Goal: Task Accomplishment & Management: Manage account settings

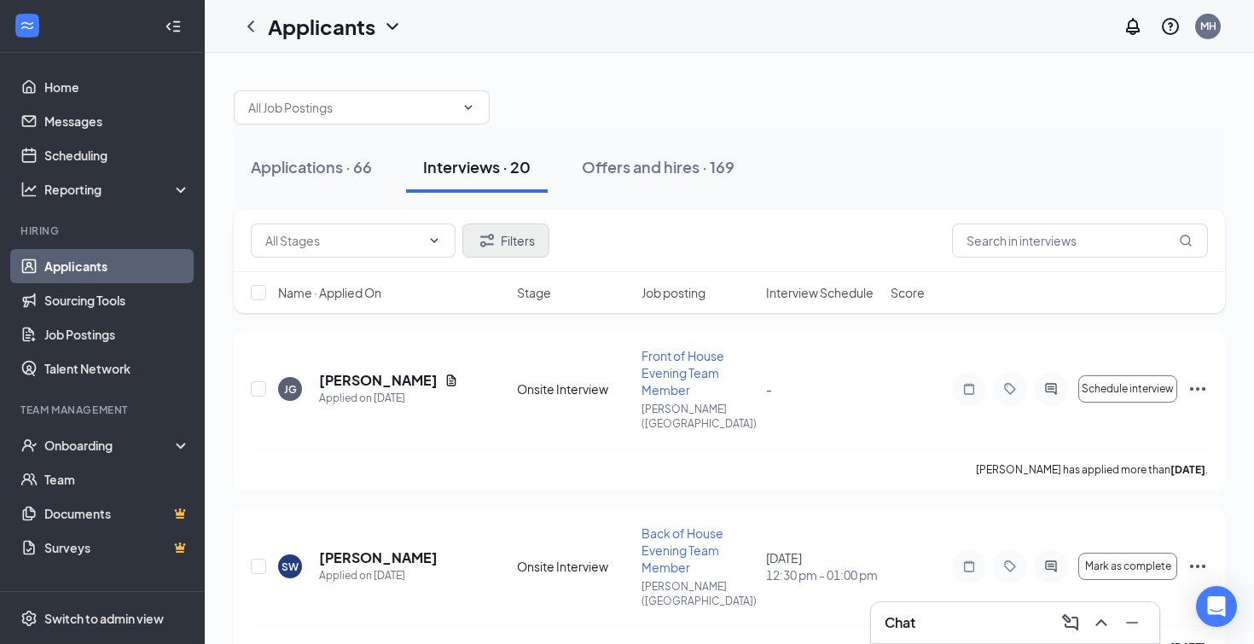
click at [510, 246] on button "Filters" at bounding box center [505, 240] width 87 height 34
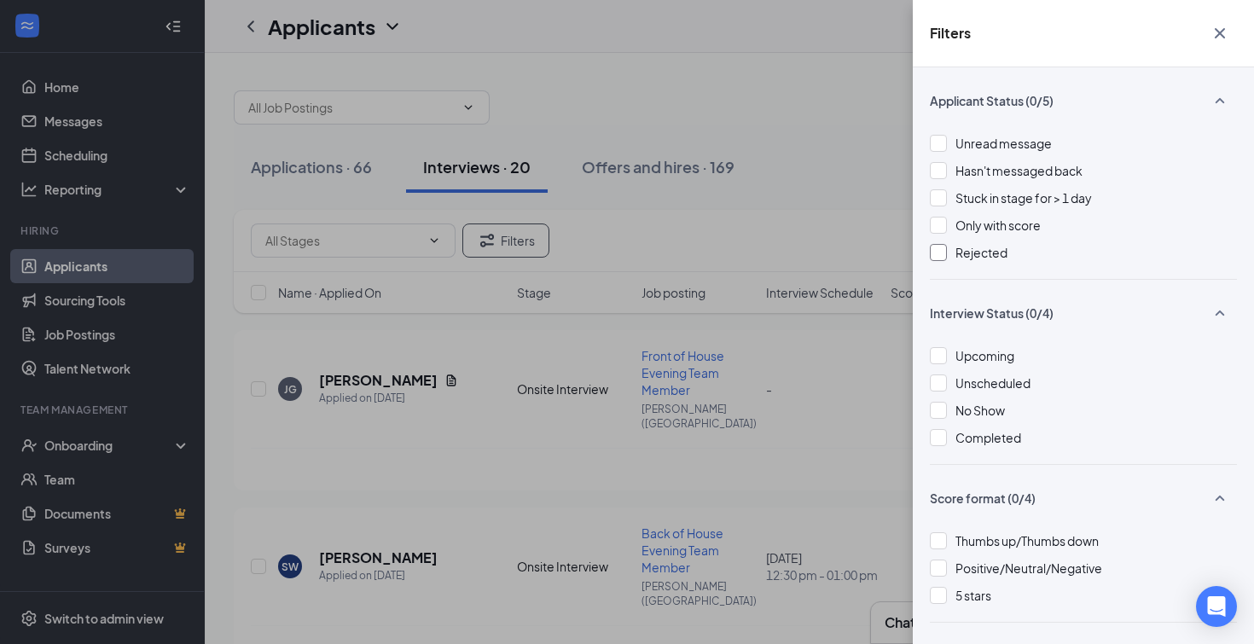
click at [942, 251] on div at bounding box center [938, 252] width 17 height 17
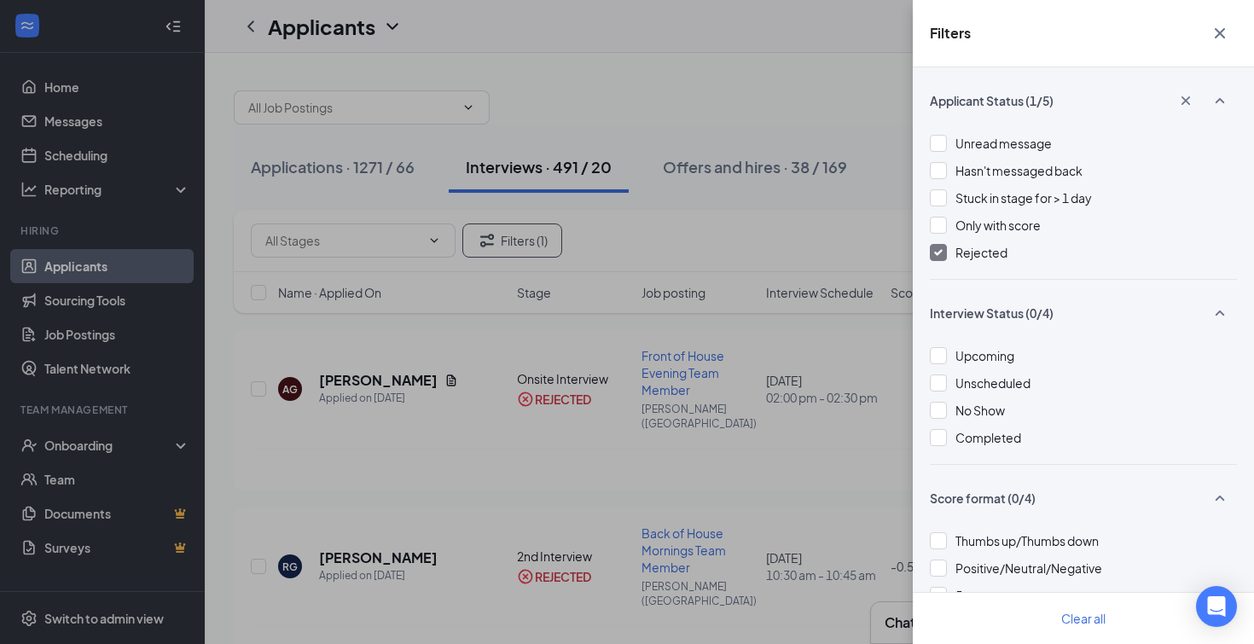
click at [1219, 35] on icon "Cross" at bounding box center [1220, 33] width 10 height 10
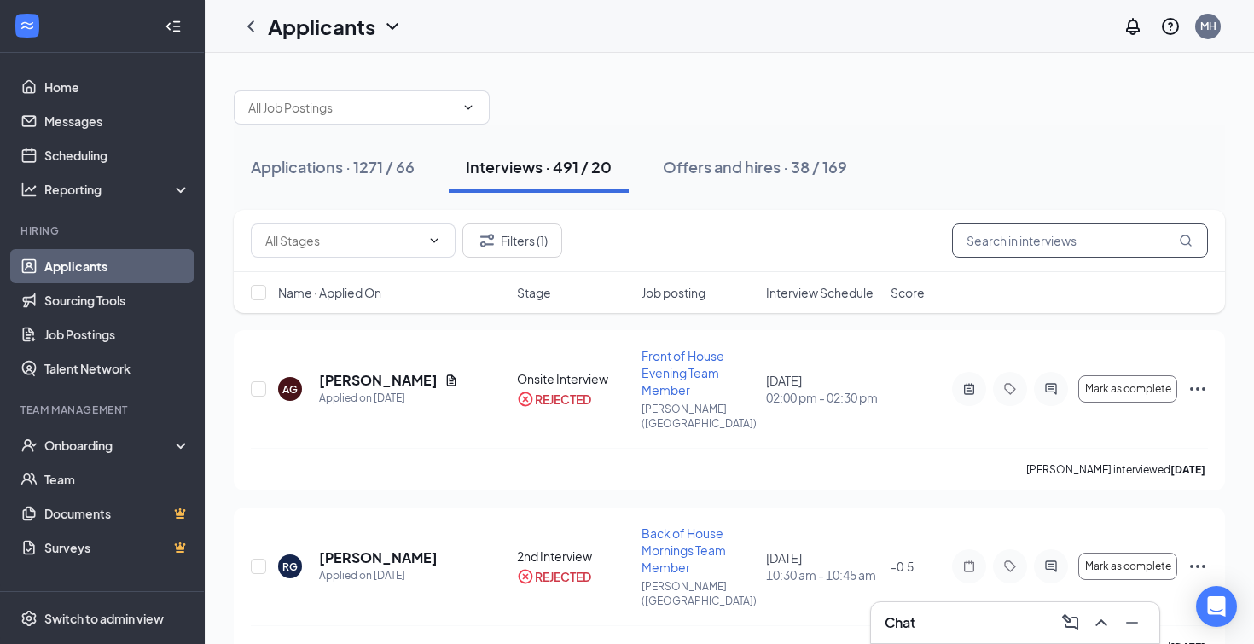
click at [1025, 245] on input "text" at bounding box center [1080, 240] width 256 height 34
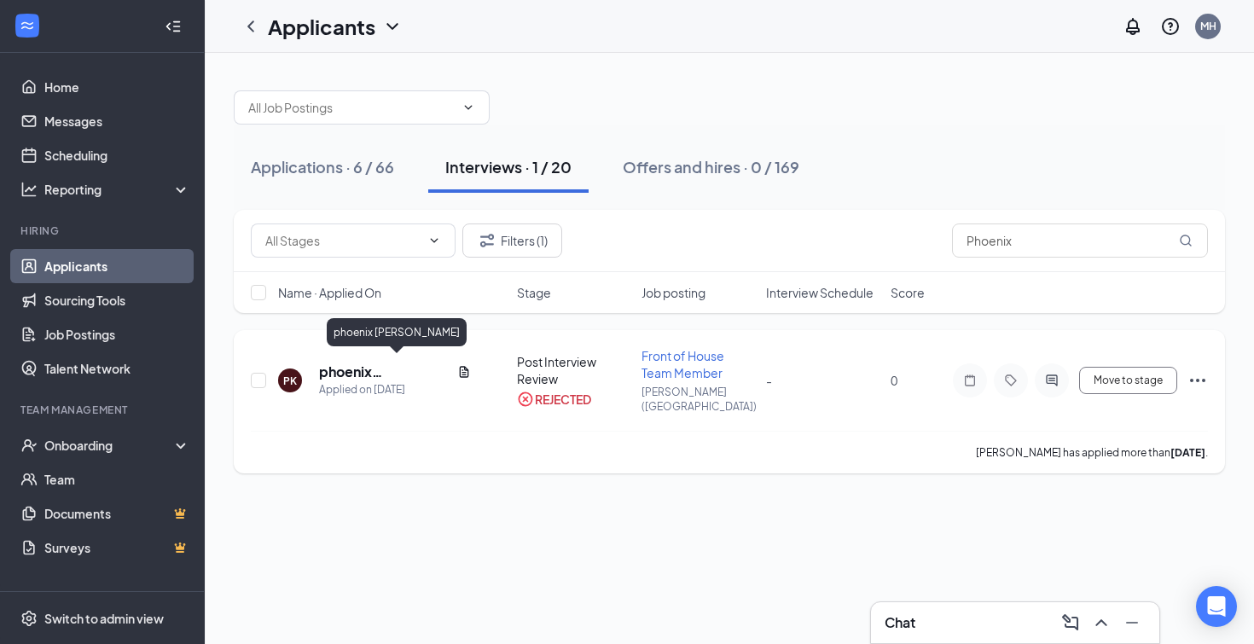
click at [345, 367] on h5 "phoenix kellogg" at bounding box center [384, 371] width 131 height 19
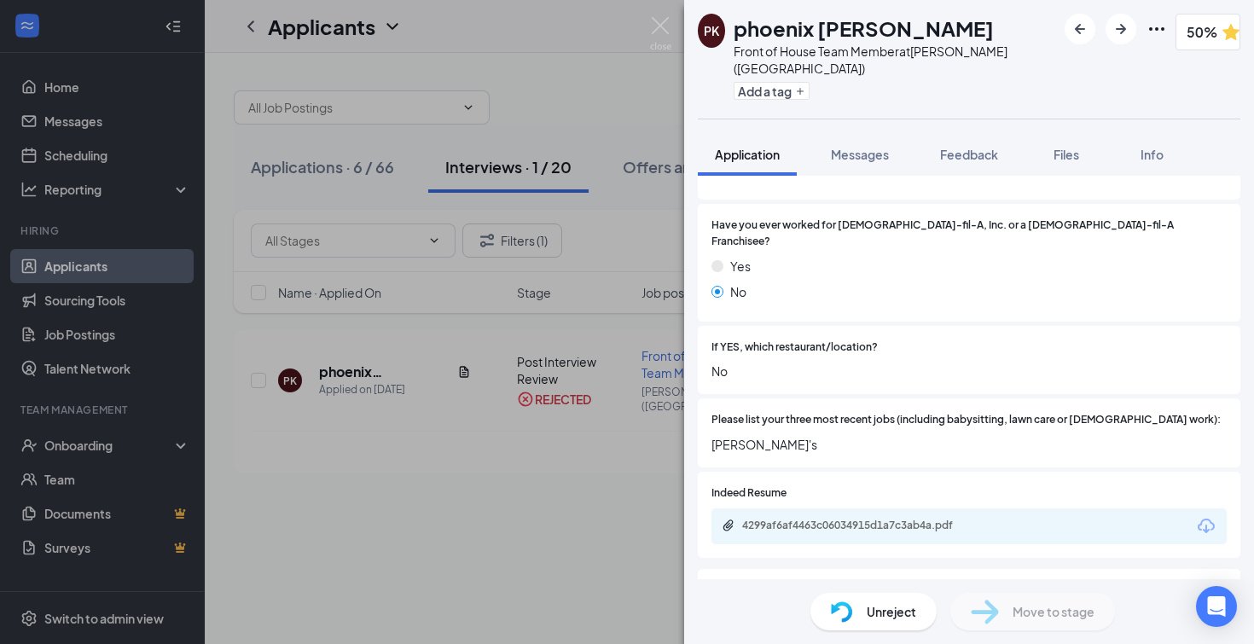
scroll to position [506, 0]
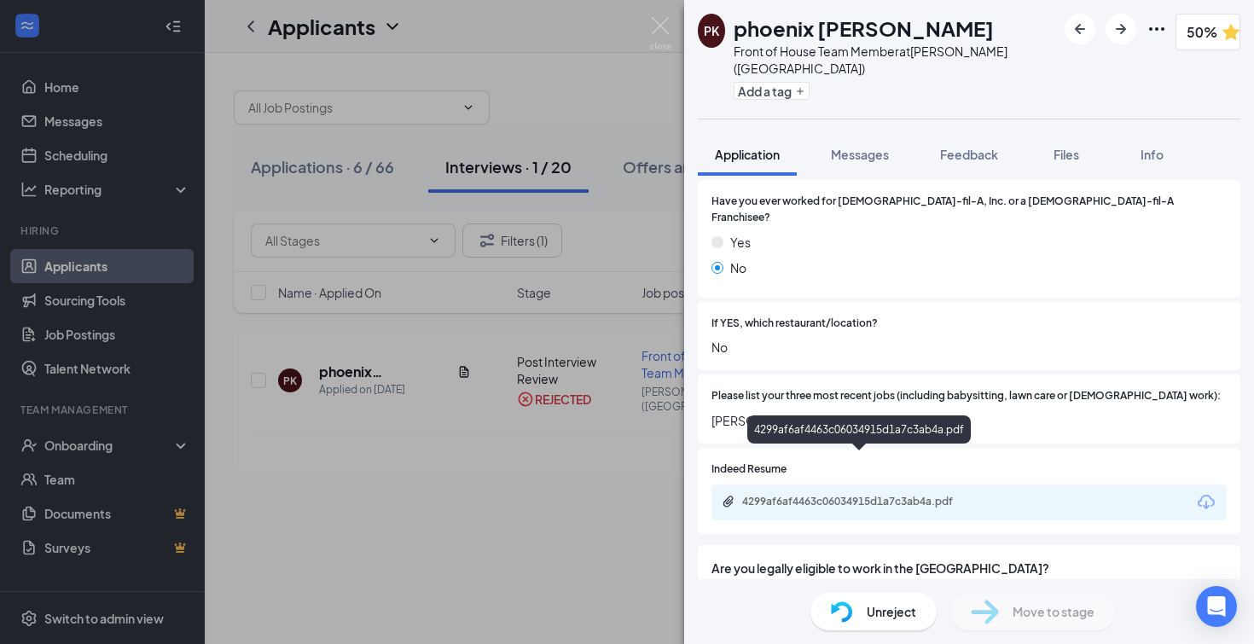
click at [904, 495] on div "4299af6af4463c06034915d1a7c3ab4a.pdf" at bounding box center [861, 502] width 239 height 14
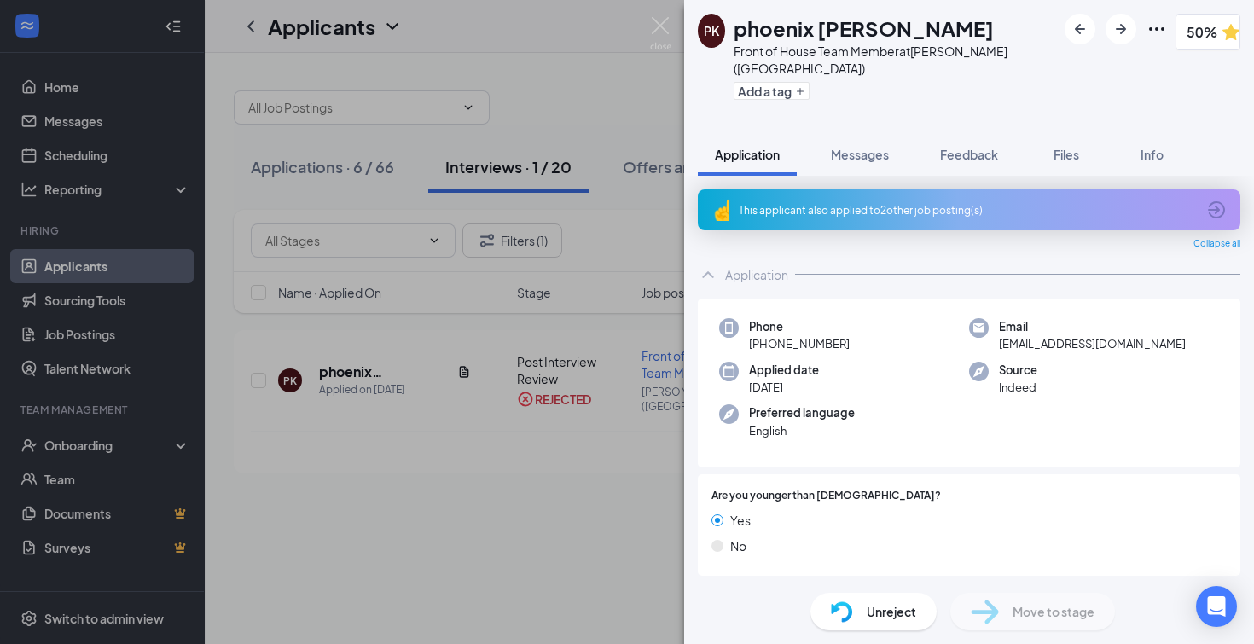
scroll to position [0, 0]
click at [1220, 200] on icon "ArrowCircle" at bounding box center [1216, 210] width 20 height 20
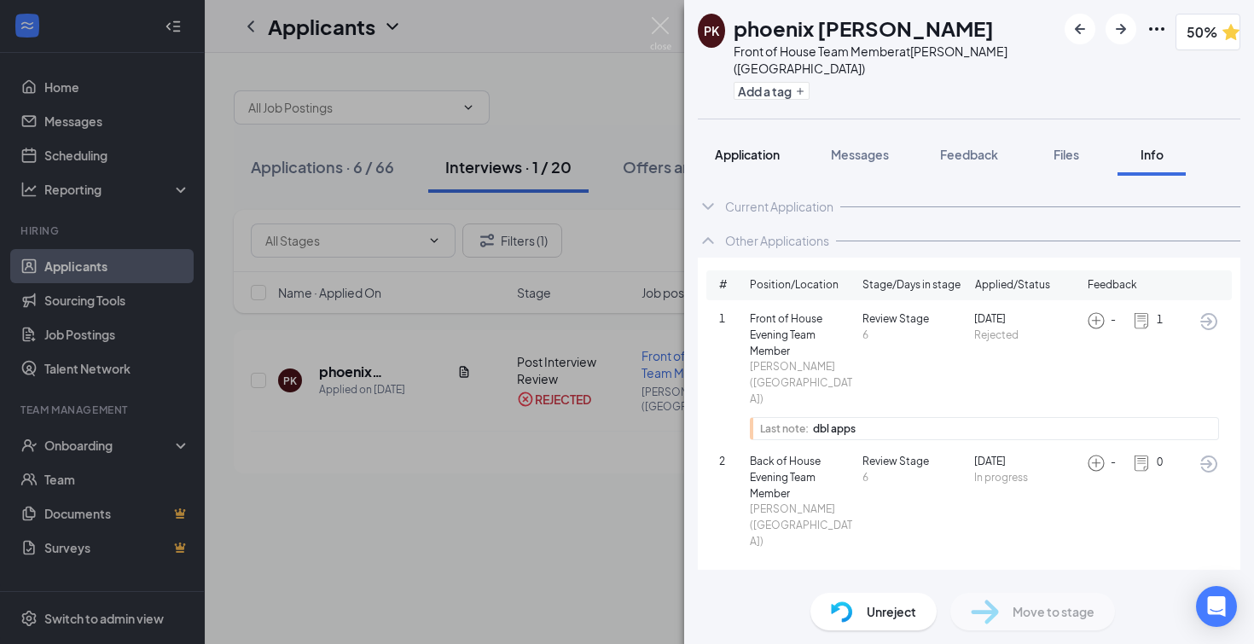
click at [730, 147] on span "Application" at bounding box center [747, 154] width 65 height 15
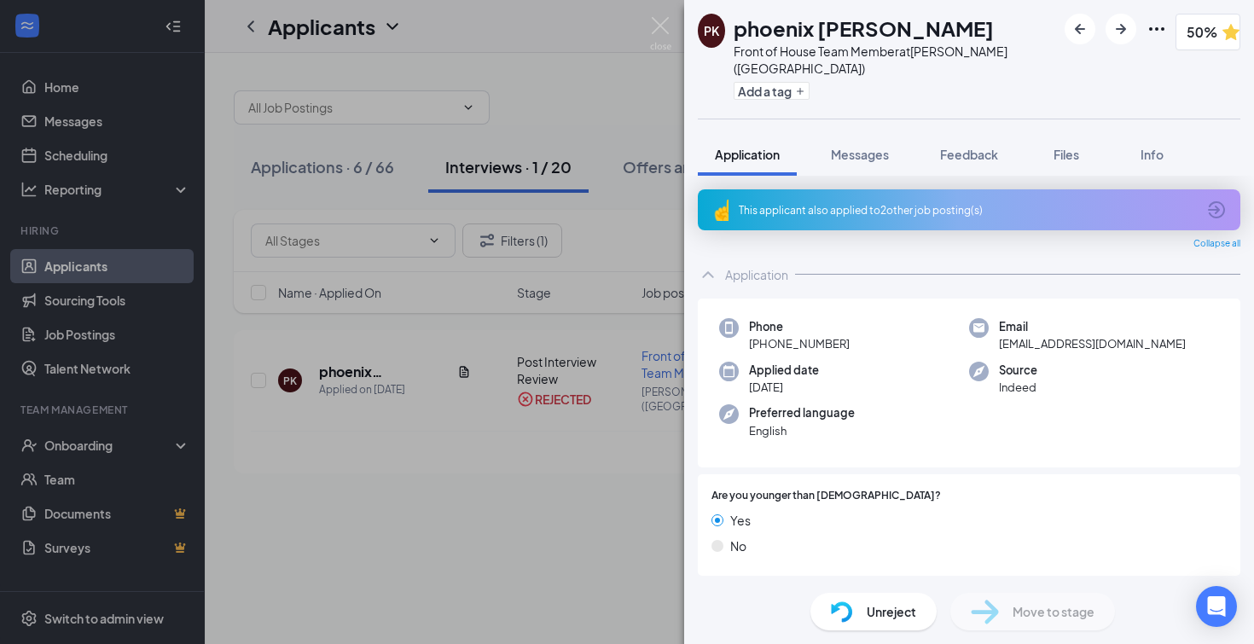
click at [1212, 201] on icon "ArrowCircle" at bounding box center [1216, 209] width 17 height 17
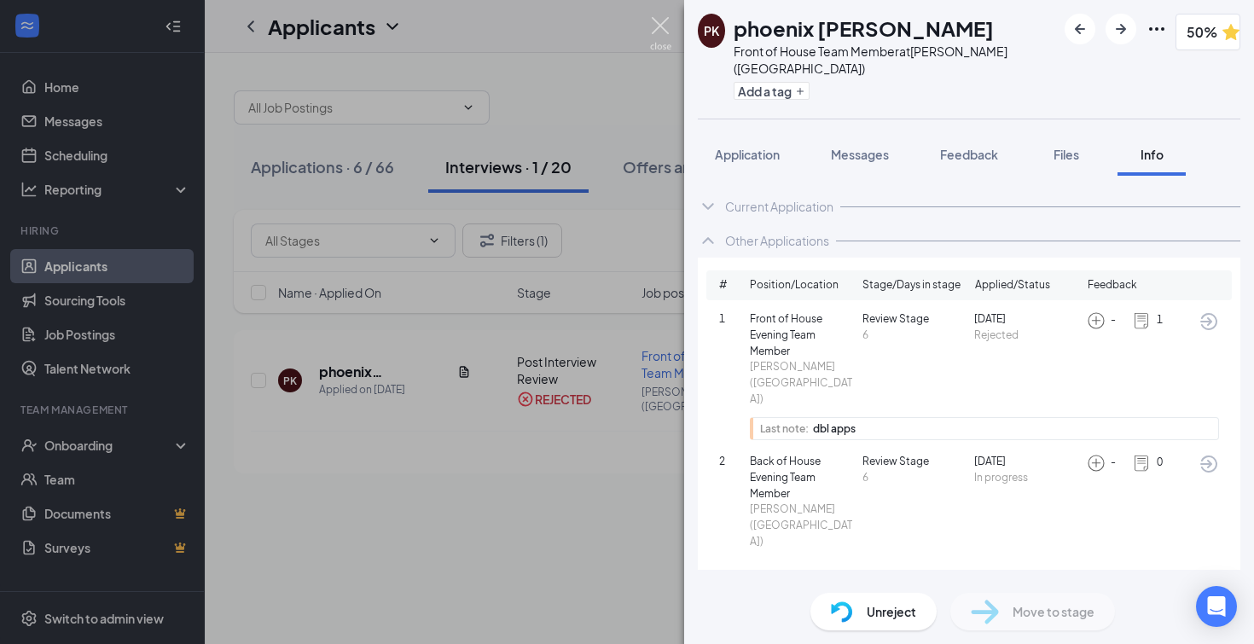
click at [655, 26] on img at bounding box center [660, 33] width 21 height 33
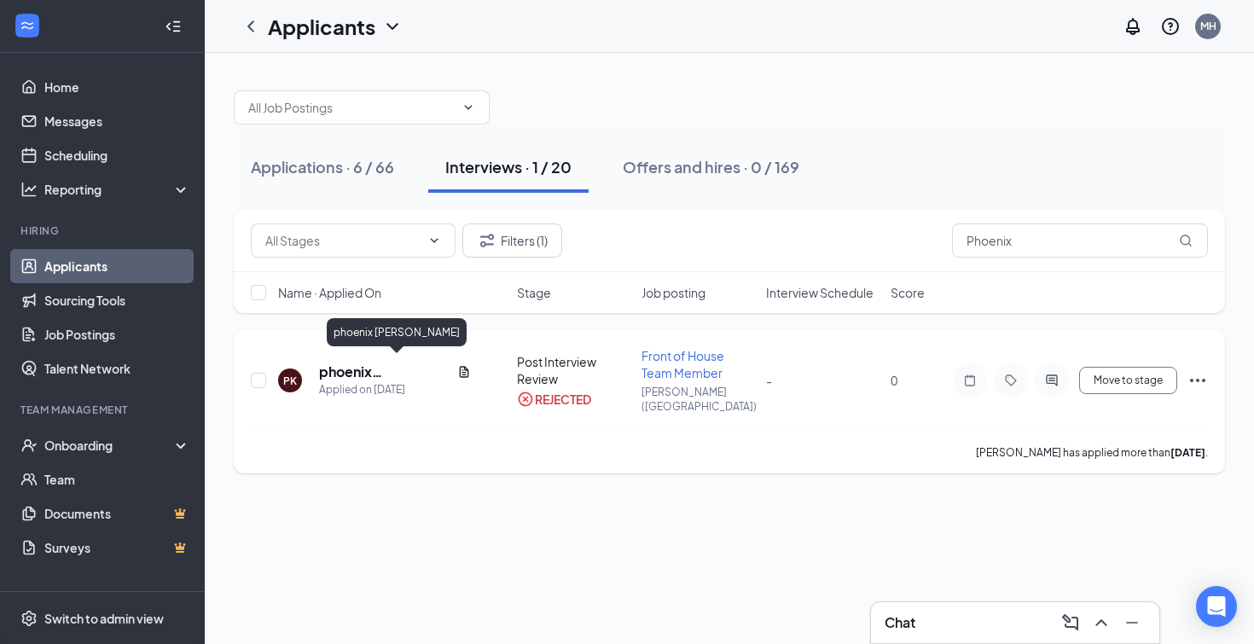
click at [384, 368] on h5 "phoenix kellogg" at bounding box center [384, 371] width 131 height 19
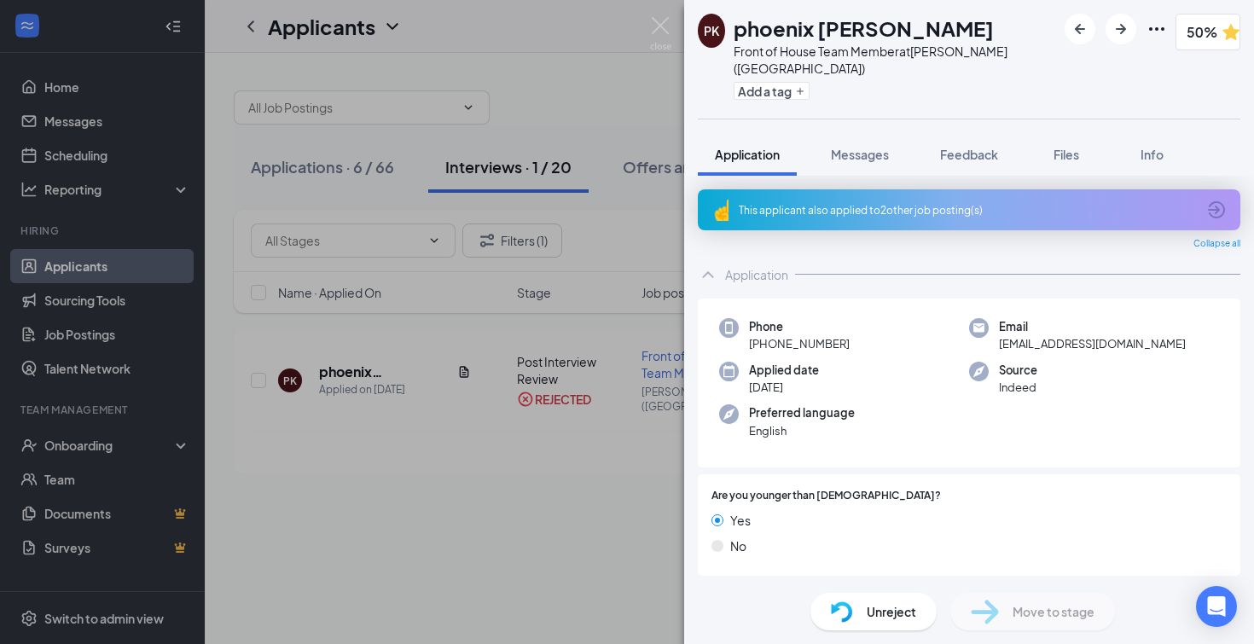
click at [1214, 200] on icon "ArrowCircle" at bounding box center [1216, 210] width 20 height 20
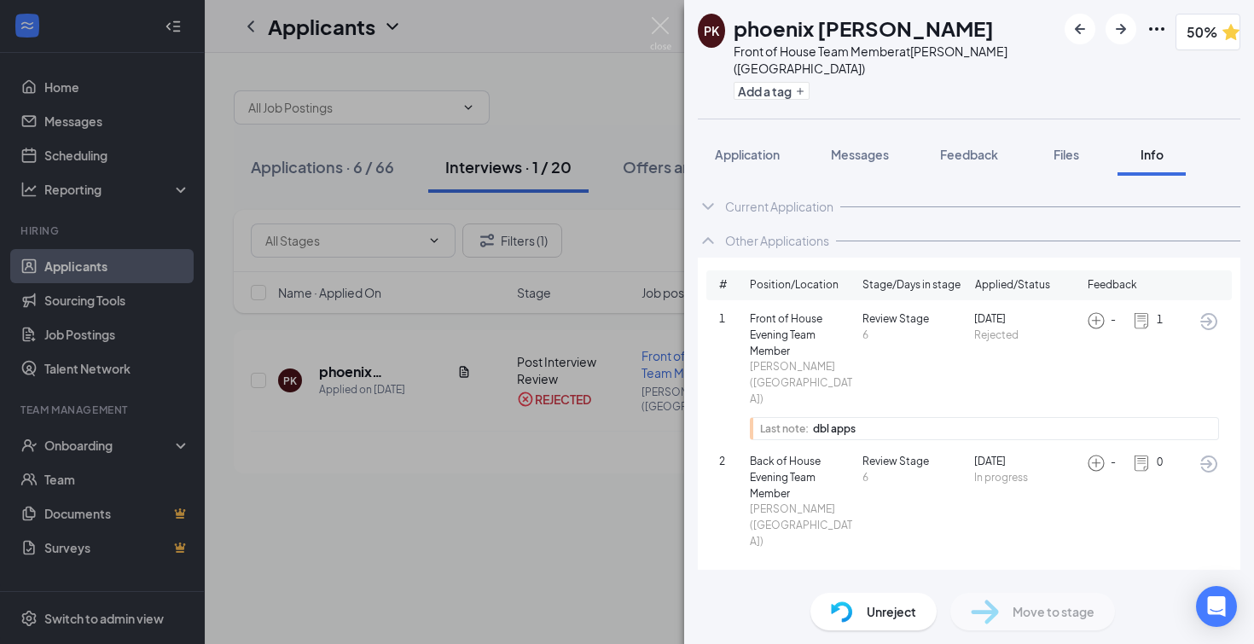
click at [1209, 311] on icon "ArrowCircle" at bounding box center [1208, 321] width 20 height 20
click at [659, 27] on img at bounding box center [660, 33] width 21 height 33
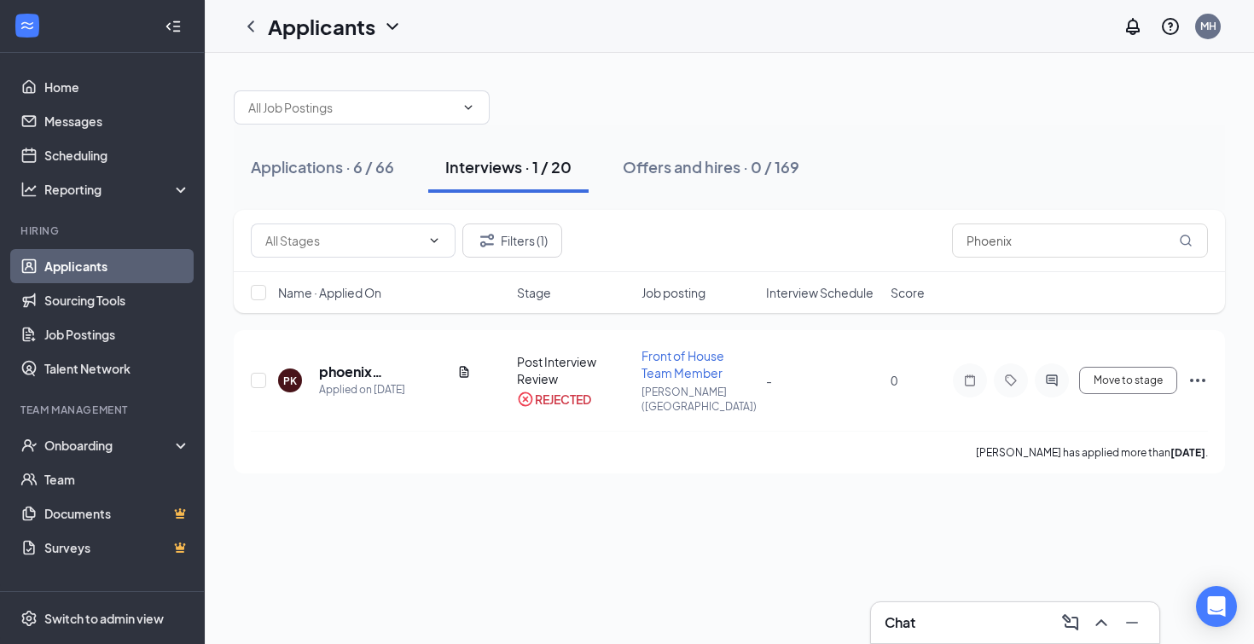
click at [1023, 629] on div "Chat" at bounding box center [1014, 622] width 261 height 27
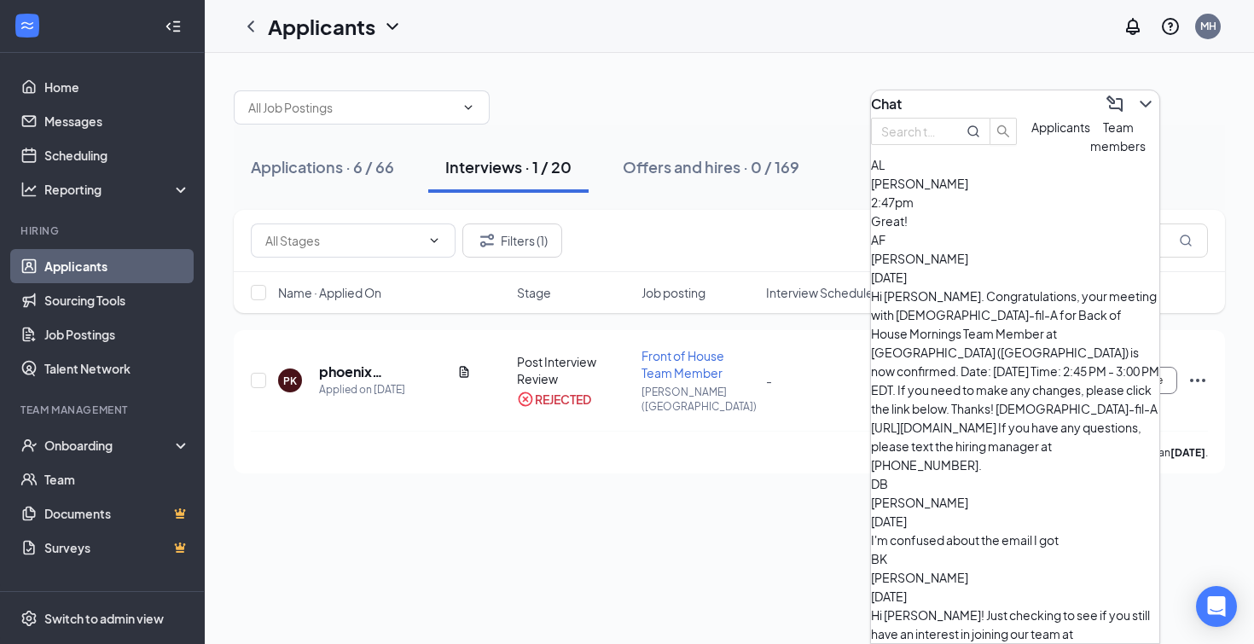
click at [1031, 135] on span "Applicants" at bounding box center [1060, 126] width 59 height 15
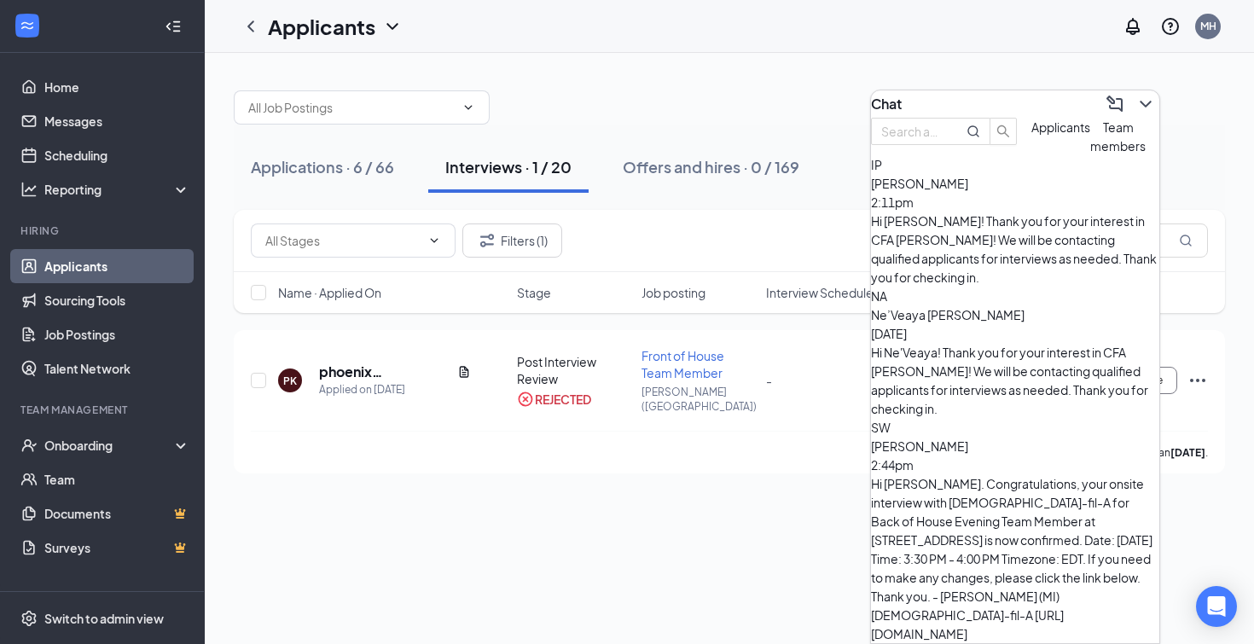
click at [1019, 212] on div "Isabella Pizano 2:11pm" at bounding box center [1015, 193] width 288 height 38
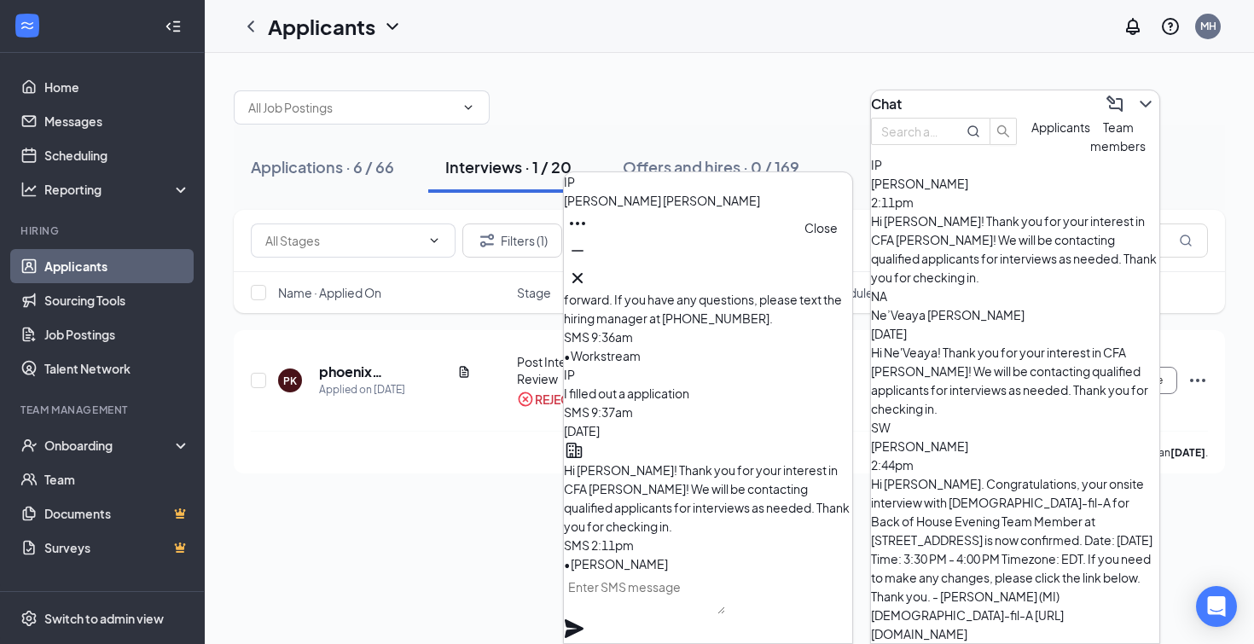
click at [588, 269] on icon "Cross" at bounding box center [577, 278] width 20 height 20
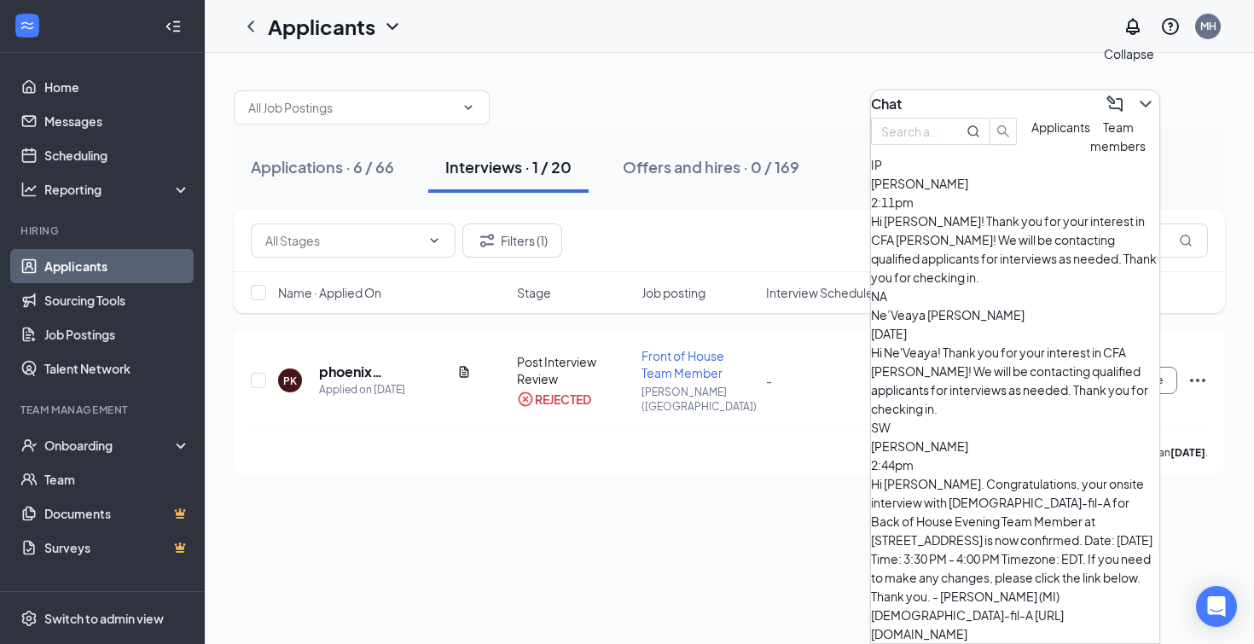
click at [1137, 100] on icon "ChevronDown" at bounding box center [1145, 104] width 20 height 20
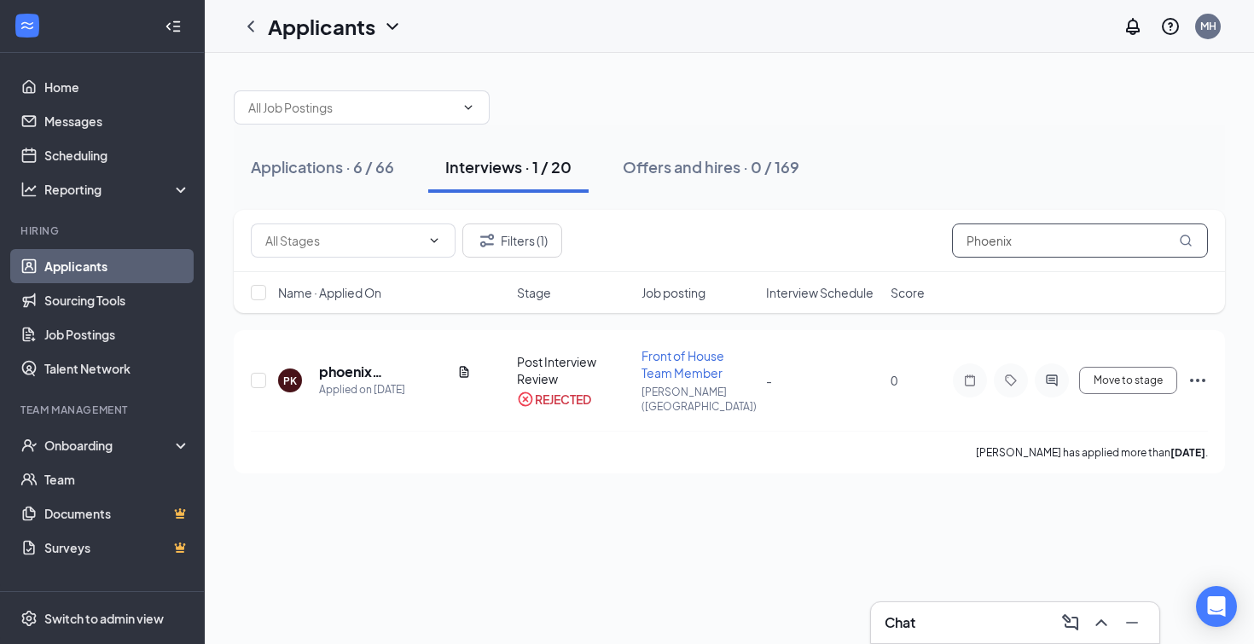
drag, startPoint x: 1051, startPoint y: 245, endPoint x: 946, endPoint y: 239, distance: 105.1
click at [946, 239] on div "Filters (1) Phoenix" at bounding box center [729, 240] width 957 height 34
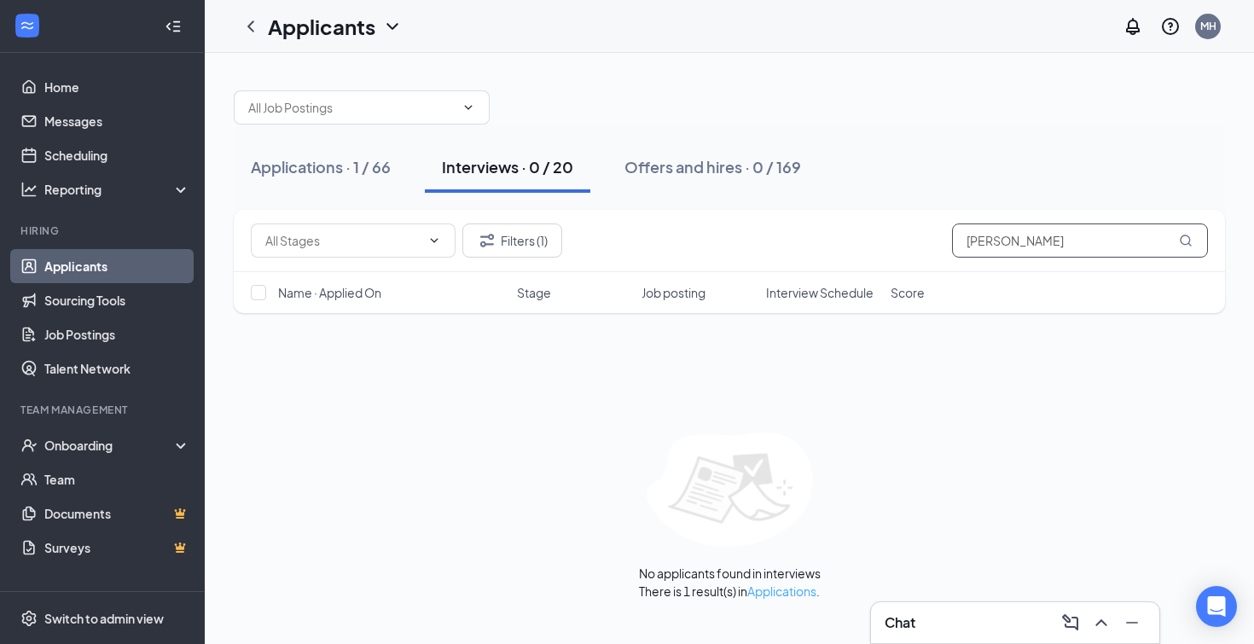
type input "Victoria brown"
click at [792, 592] on link "Applications" at bounding box center [781, 590] width 69 height 15
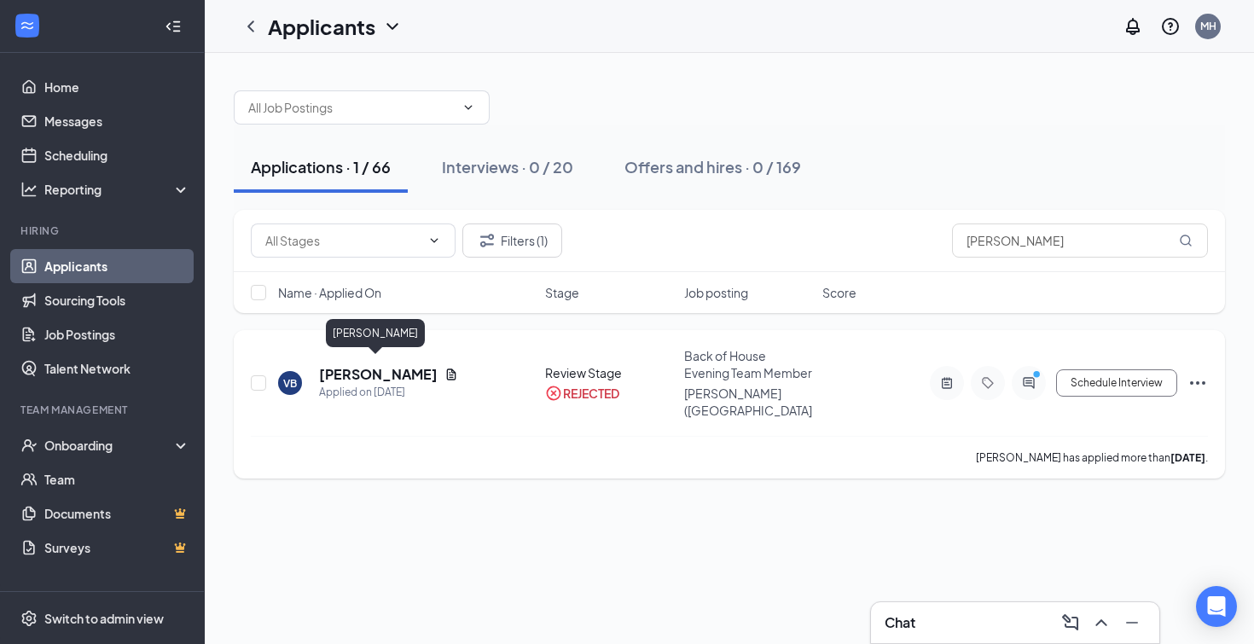
click at [379, 365] on h5 "Victoria brown" at bounding box center [378, 374] width 119 height 19
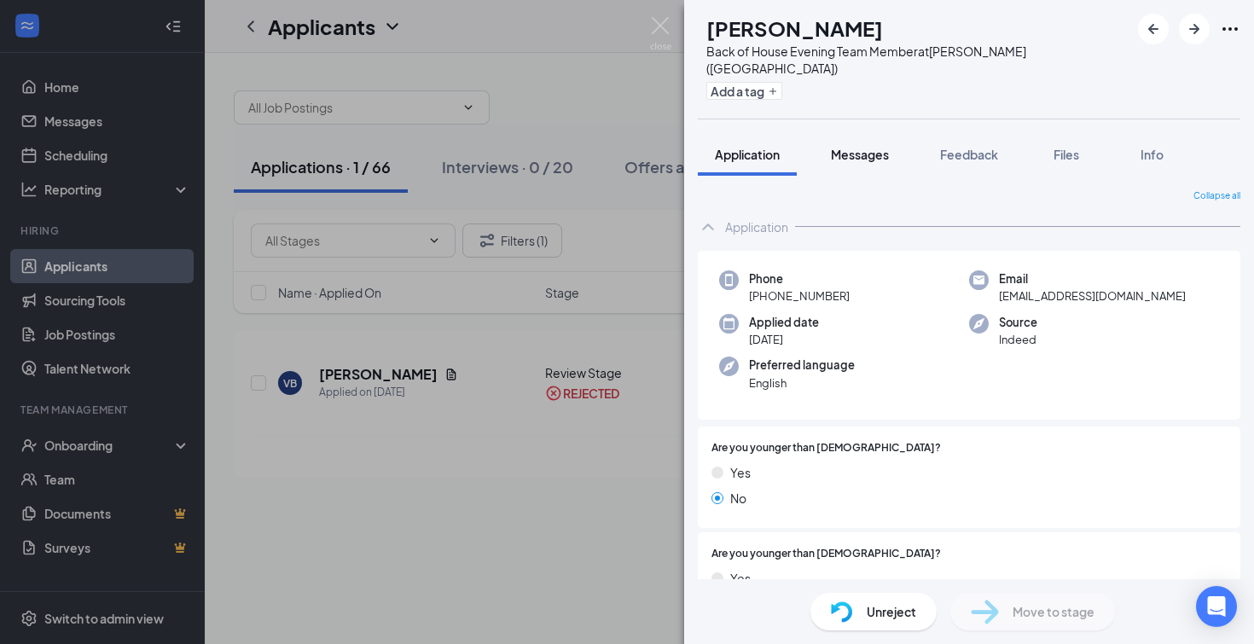
click at [867, 147] on span "Messages" at bounding box center [860, 154] width 58 height 15
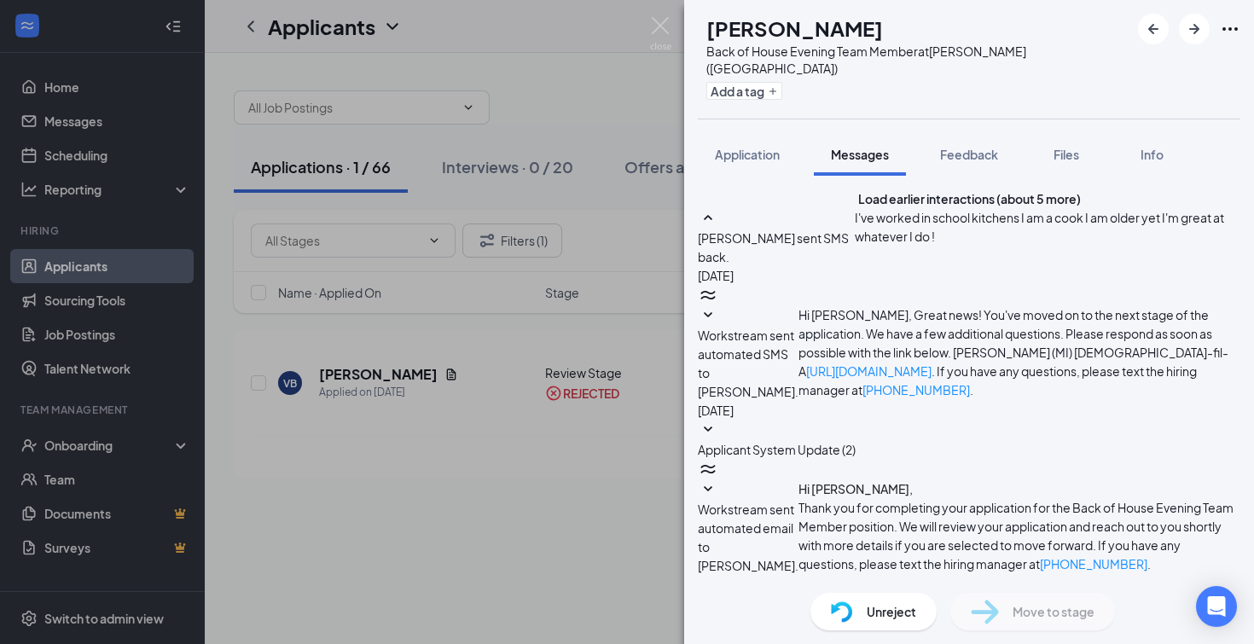
scroll to position [525, 0]
click at [760, 147] on span "Application" at bounding box center [747, 154] width 65 height 15
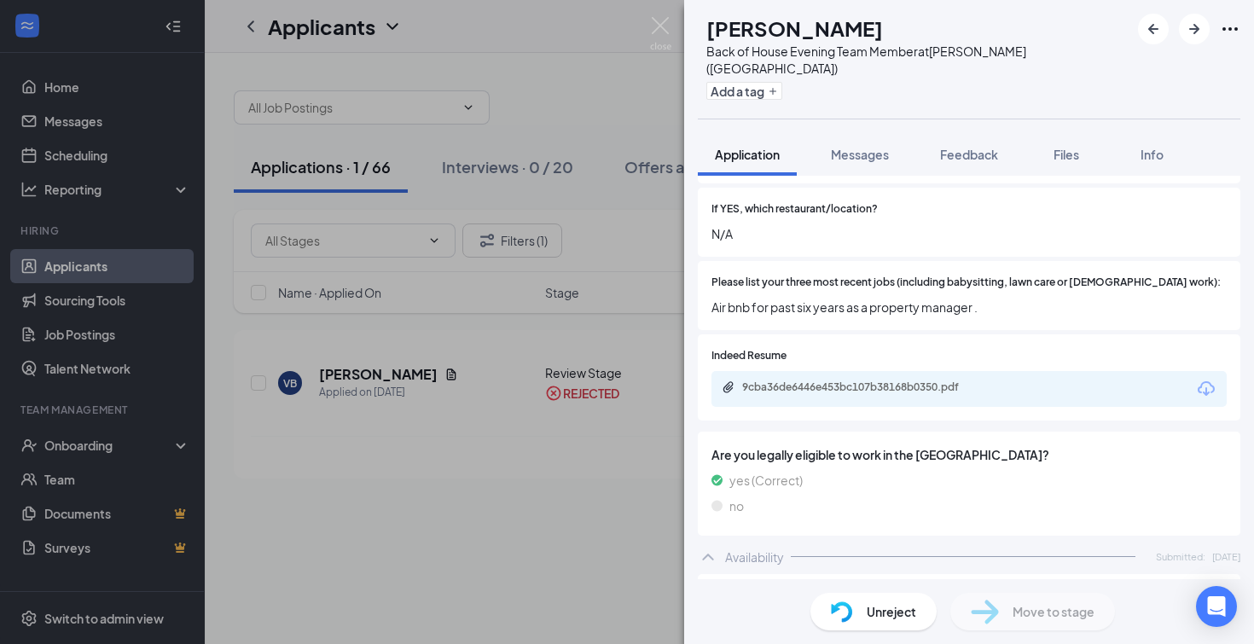
scroll to position [690, 0]
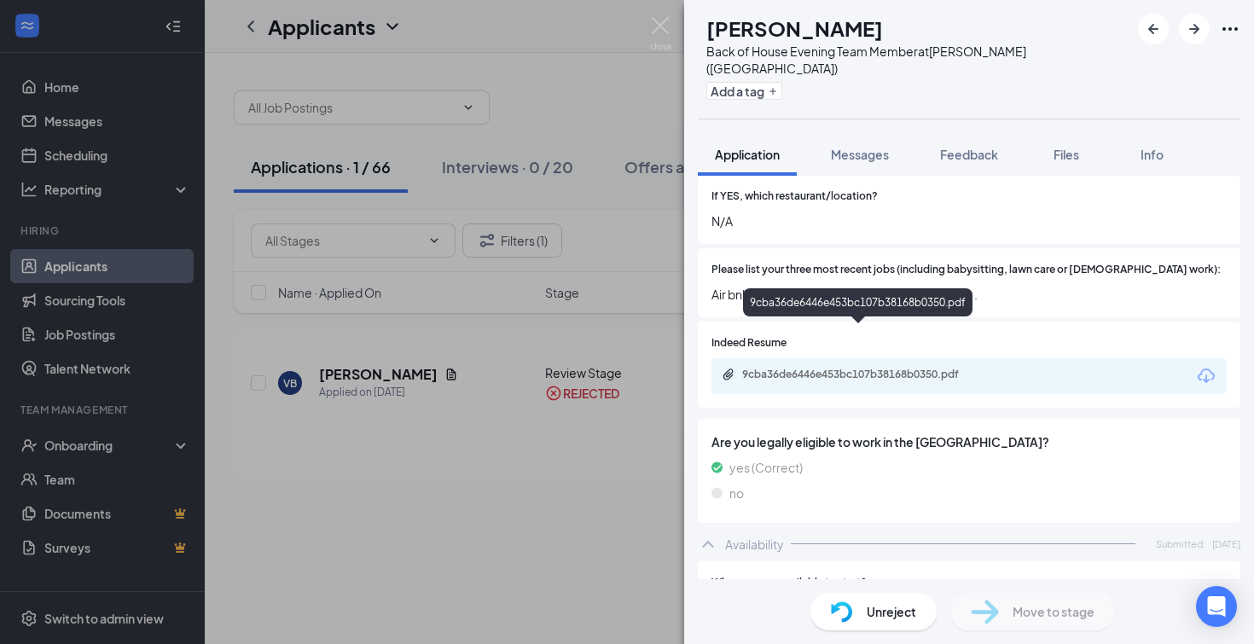
click at [843, 368] on div "9cba36de6446e453bc107b38168b0350.pdf" at bounding box center [861, 375] width 239 height 14
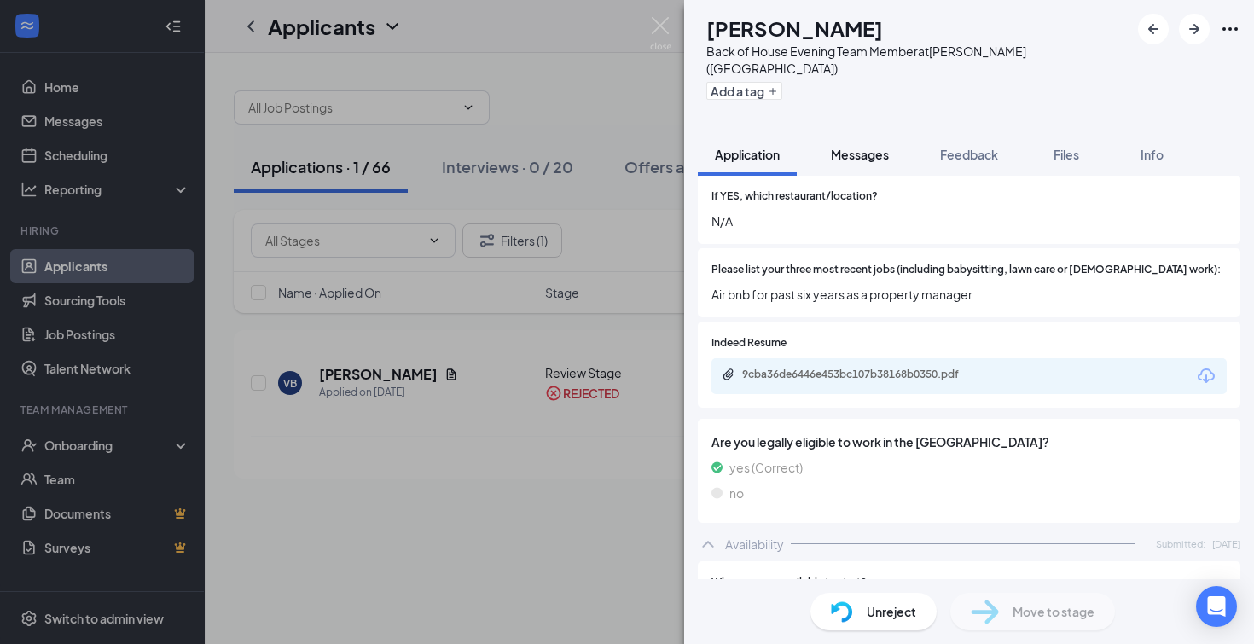
click at [858, 147] on span "Messages" at bounding box center [860, 154] width 58 height 15
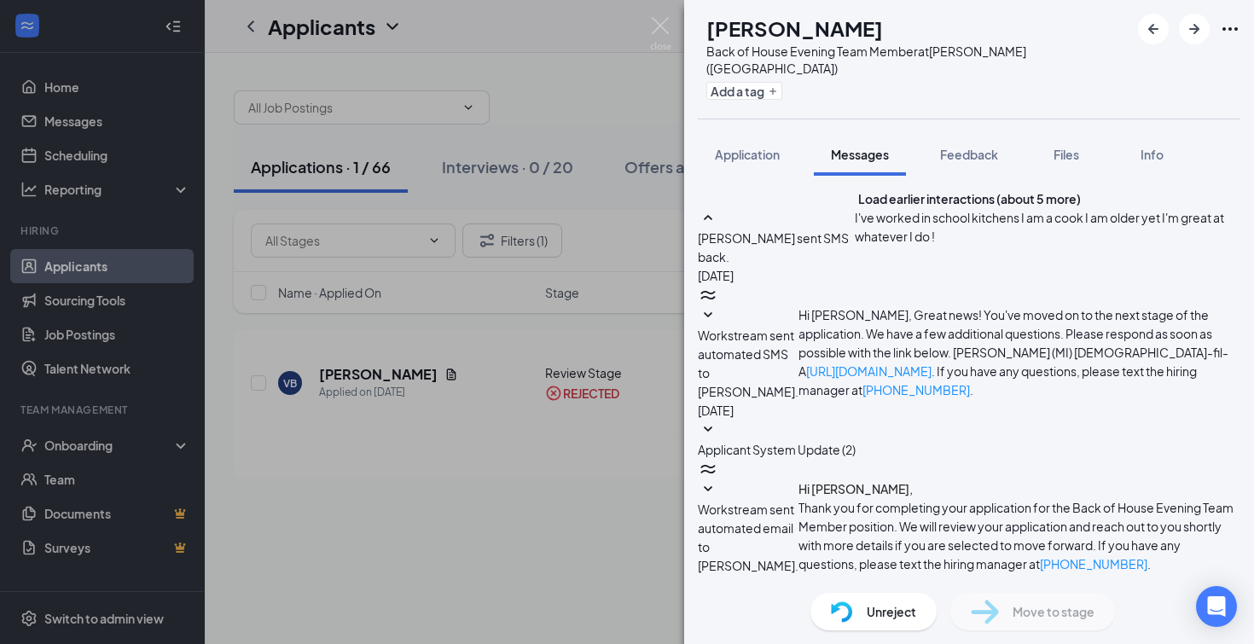
scroll to position [525, 0]
click at [748, 147] on span "Application" at bounding box center [747, 154] width 65 height 15
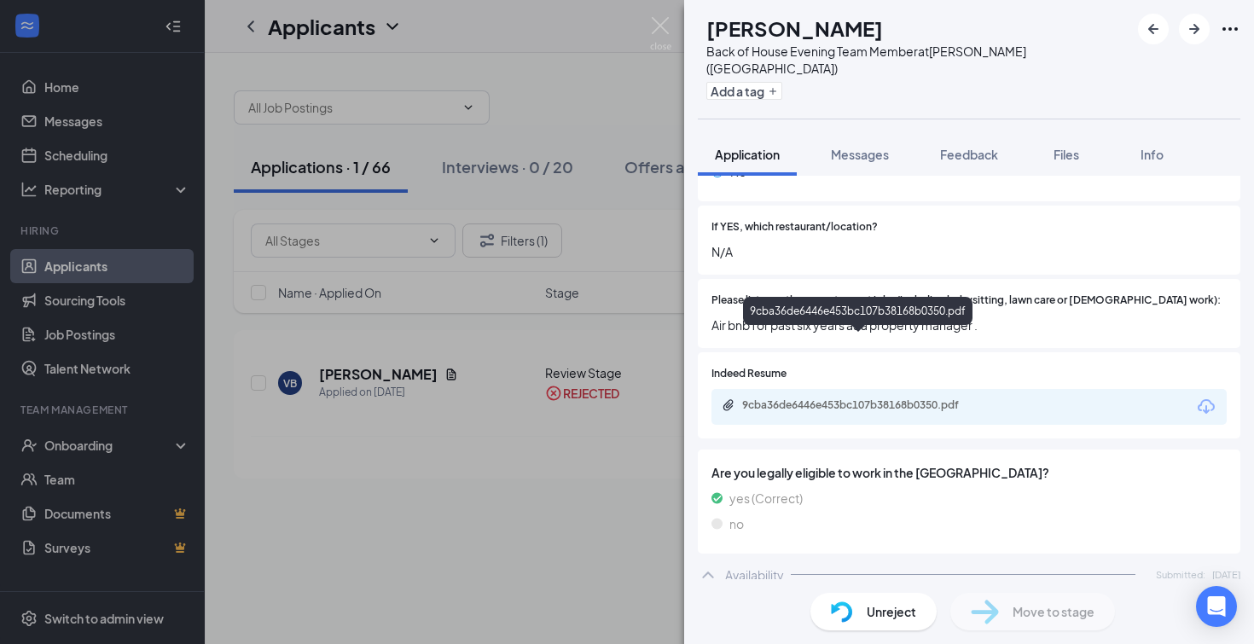
scroll to position [643, 0]
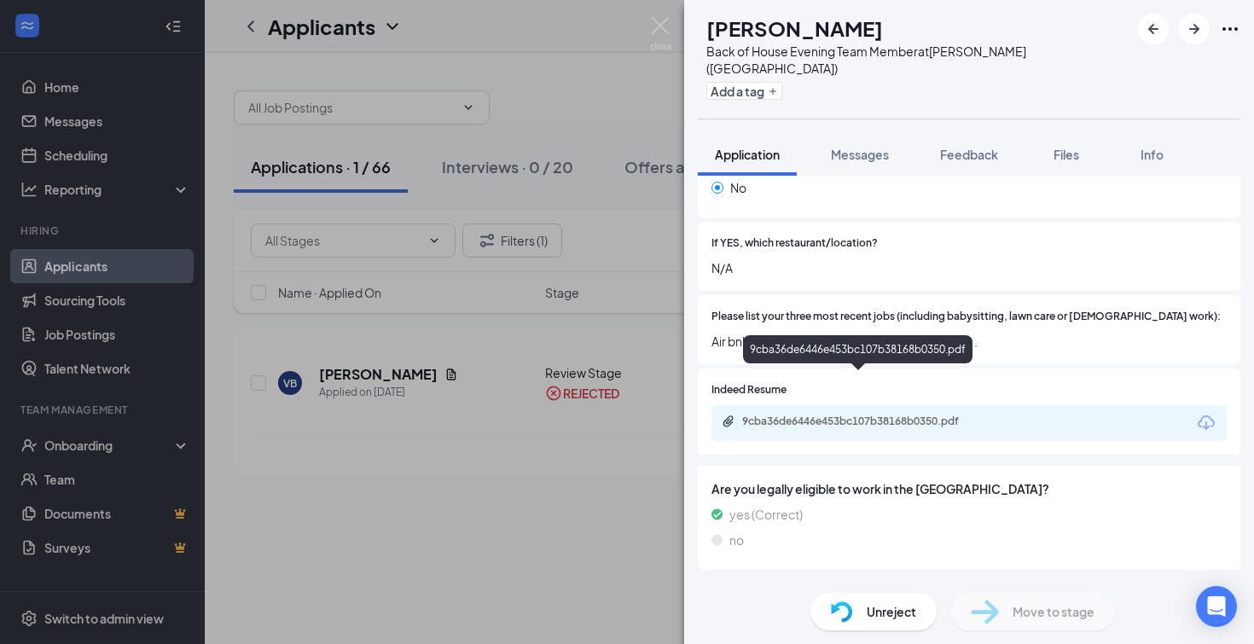
click at [818, 415] on div "9cba36de6446e453bc107b38168b0350.pdf" at bounding box center [861, 422] width 239 height 14
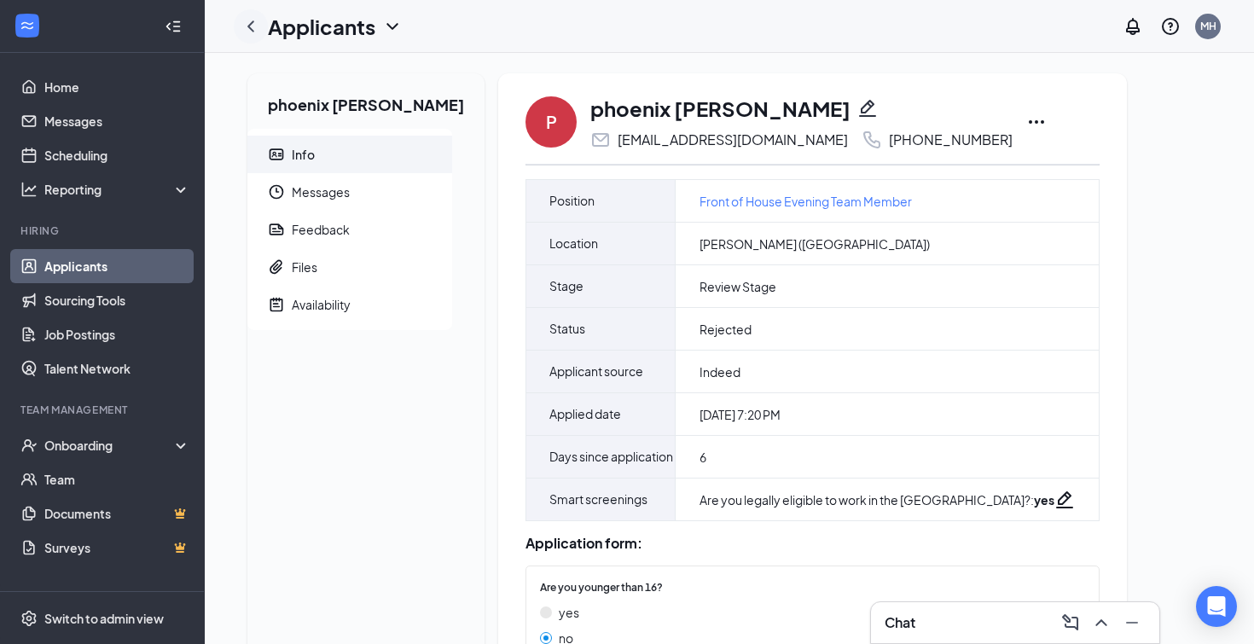
click at [249, 24] on icon "ChevronLeft" at bounding box center [251, 26] width 20 height 20
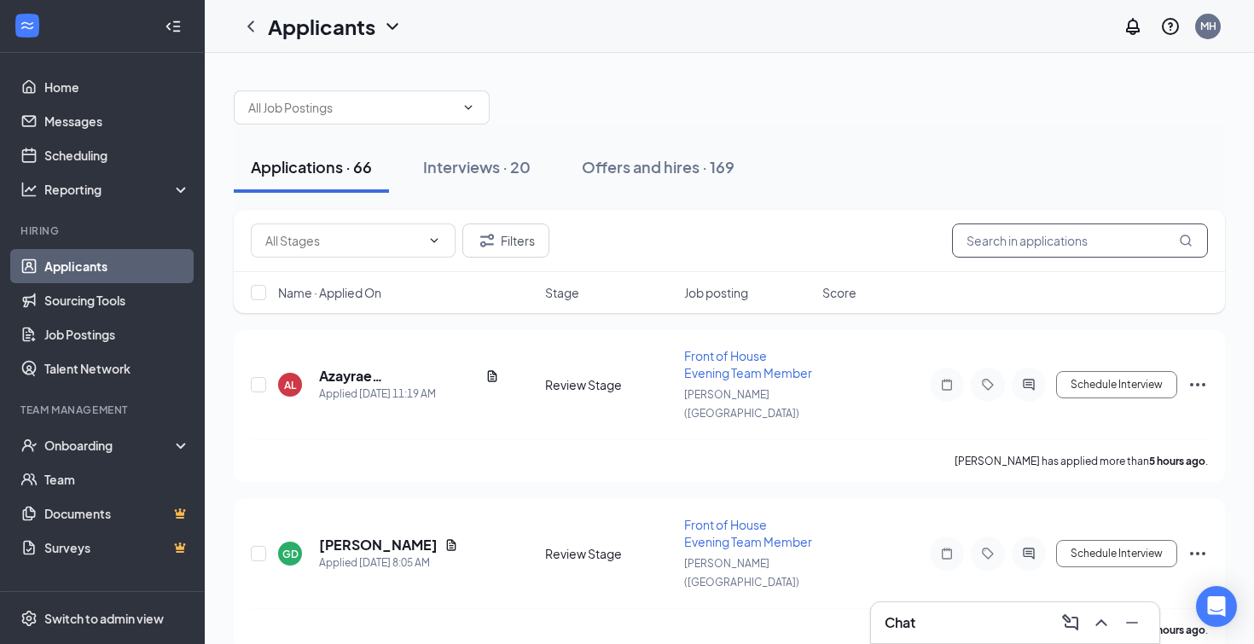
click at [1015, 237] on input "text" at bounding box center [1080, 240] width 256 height 34
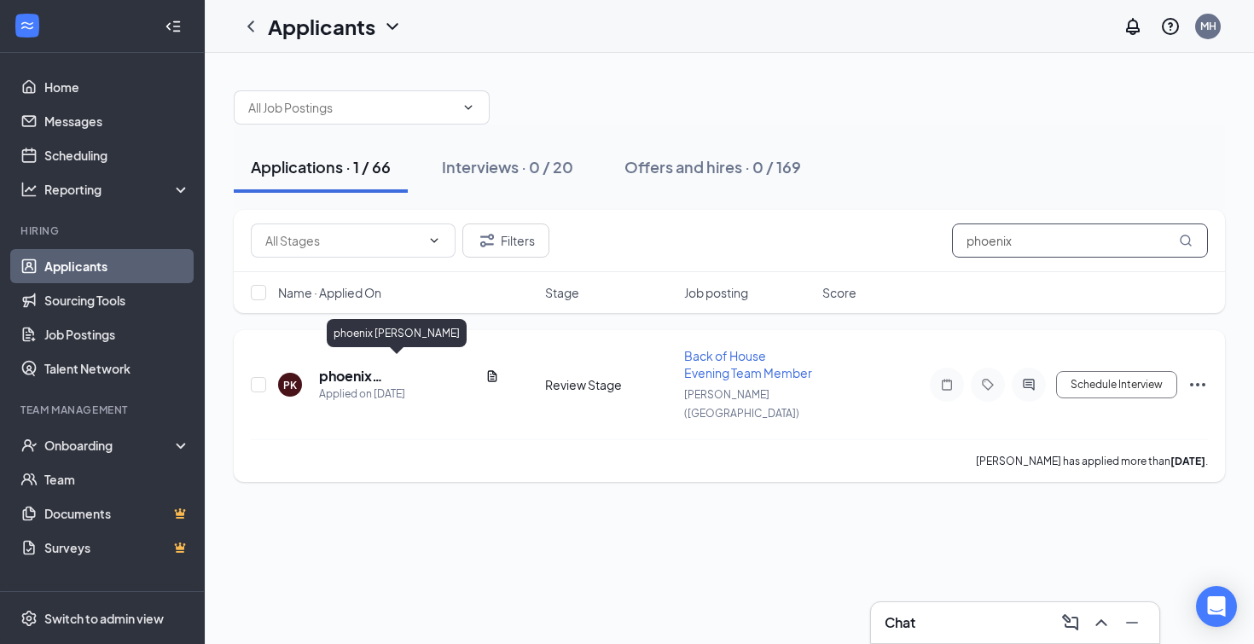
type input "phoenix"
click at [353, 368] on h5 "phoenix [PERSON_NAME]" at bounding box center [398, 376] width 159 height 19
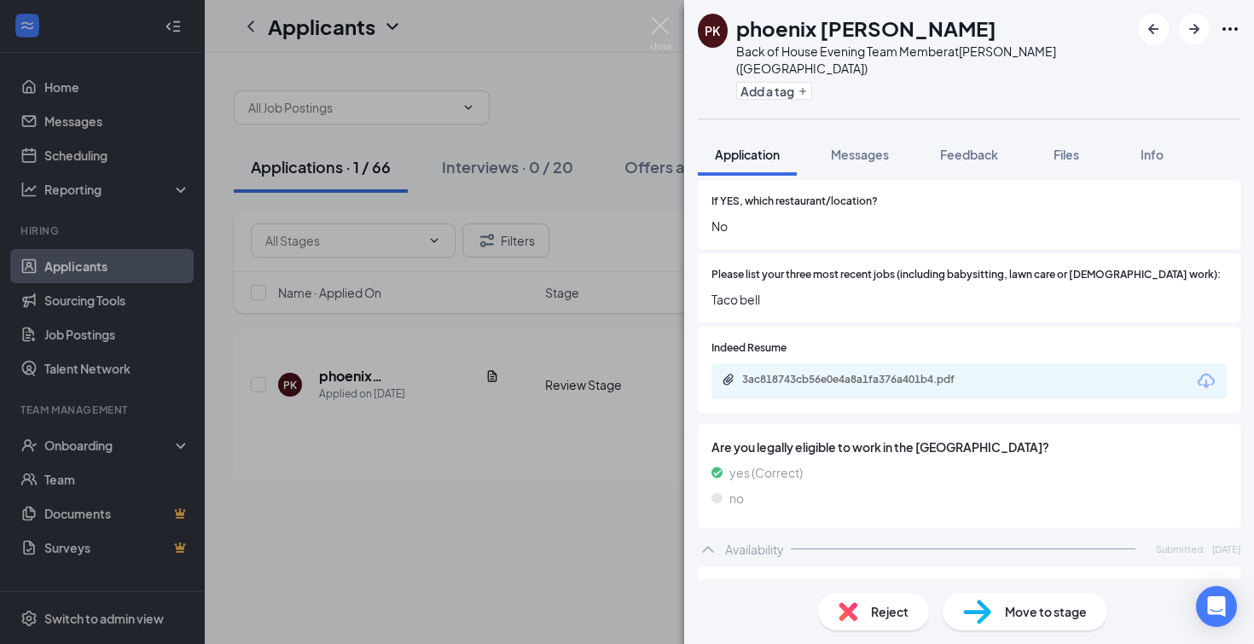
scroll to position [737, 0]
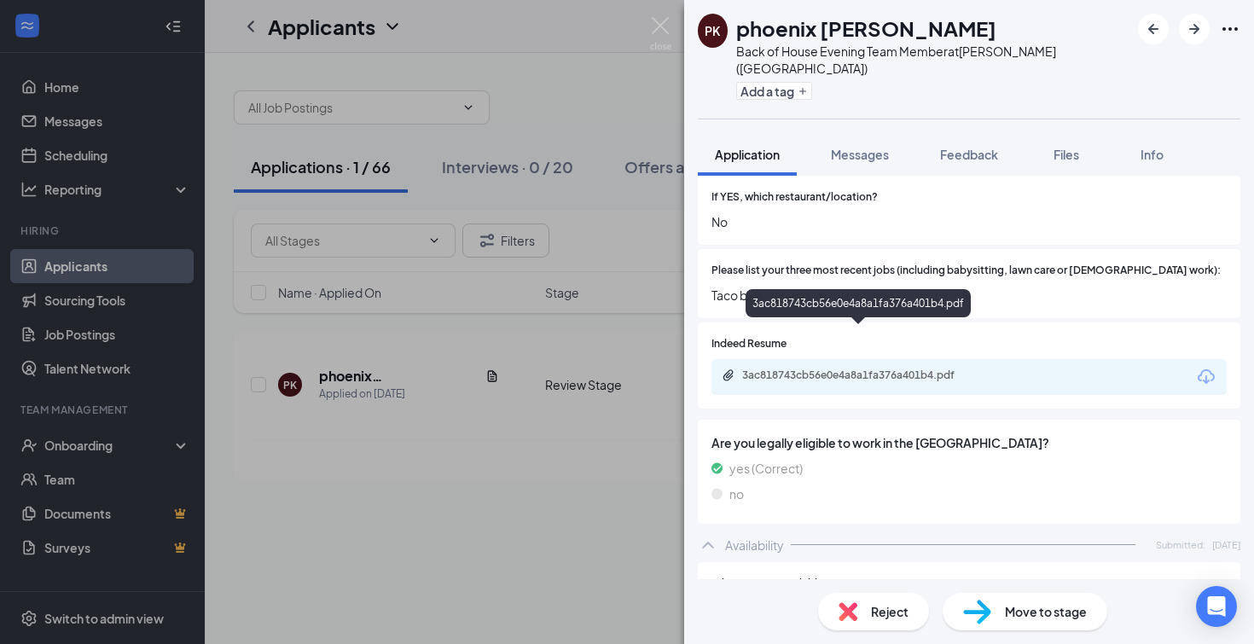
click at [856, 368] on div "3ac818743cb56e0e4a8a1fa376a401b4.pdf" at bounding box center [861, 375] width 239 height 14
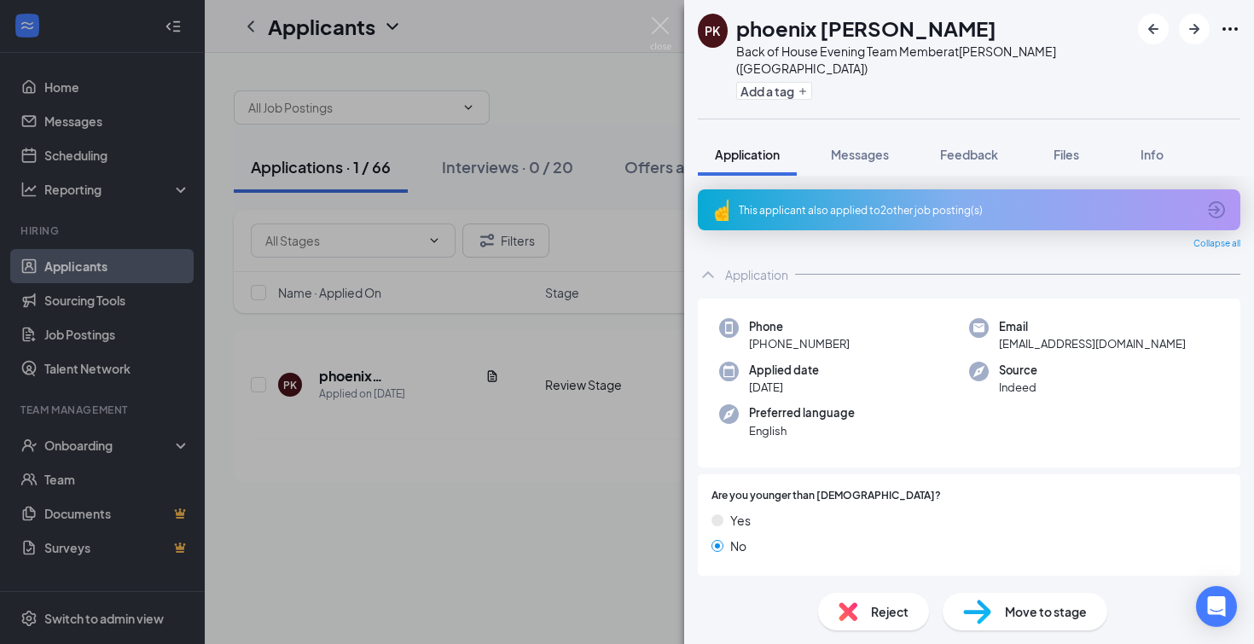
scroll to position [0, 0]
click at [1216, 200] on icon "ArrowCircle" at bounding box center [1216, 210] width 20 height 20
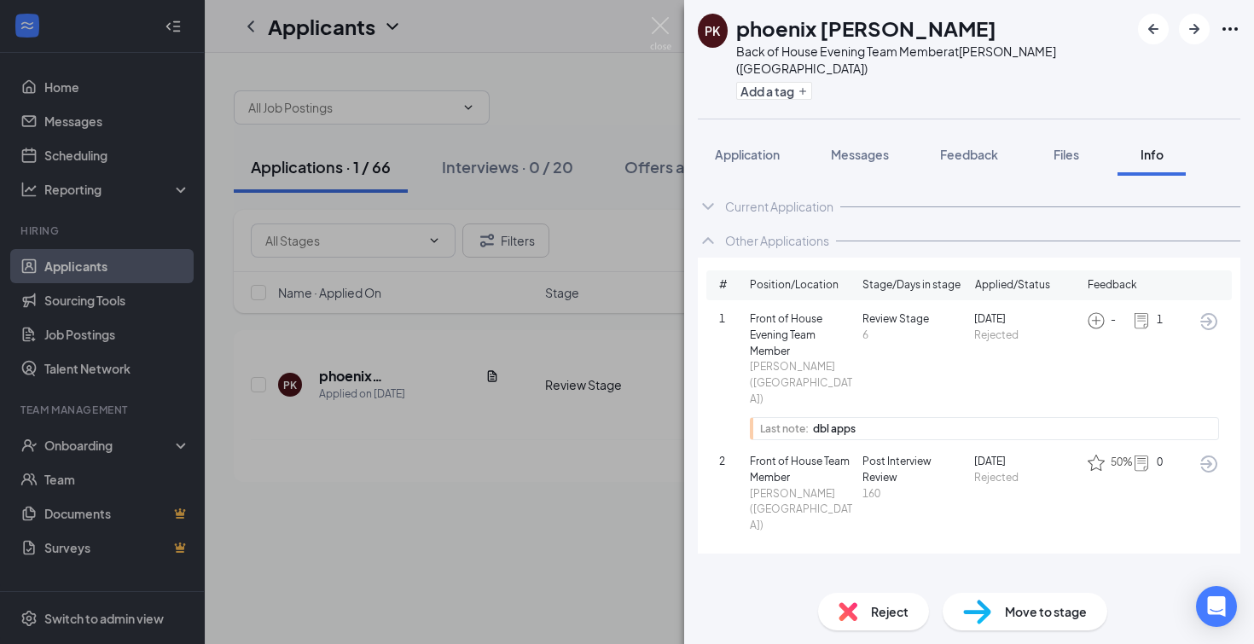
click at [1208, 455] on icon "ArrowCircle" at bounding box center [1208, 463] width 17 height 17
click at [742, 147] on span "Application" at bounding box center [747, 154] width 65 height 15
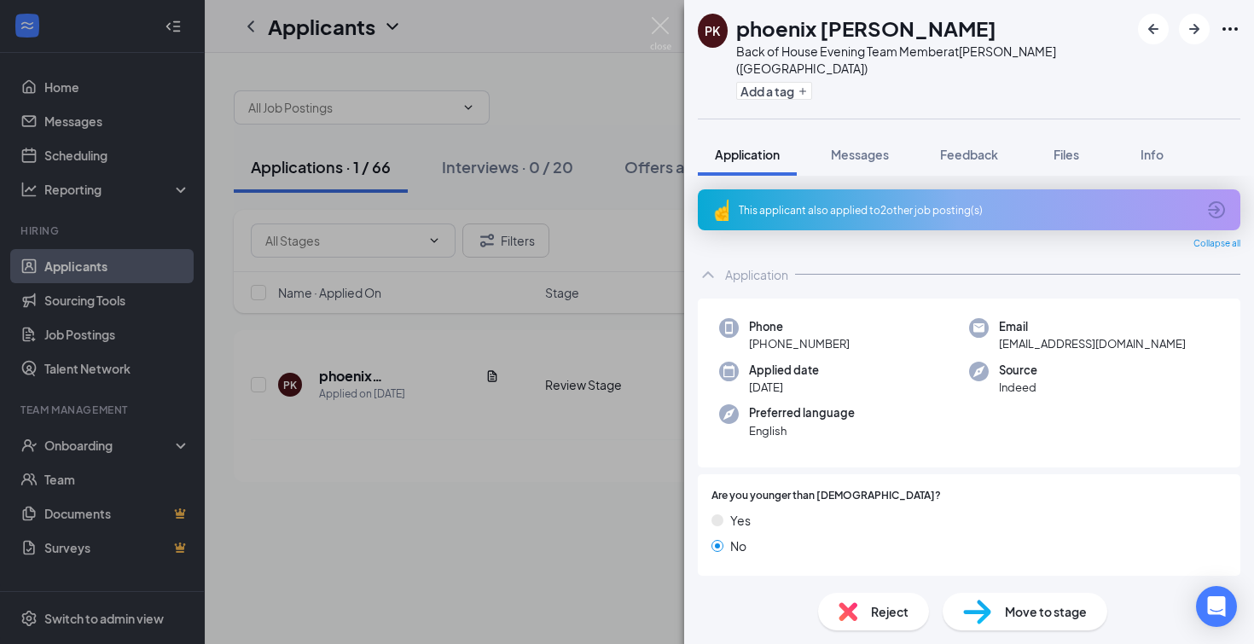
click at [1216, 201] on icon "ArrowCircle" at bounding box center [1216, 209] width 17 height 17
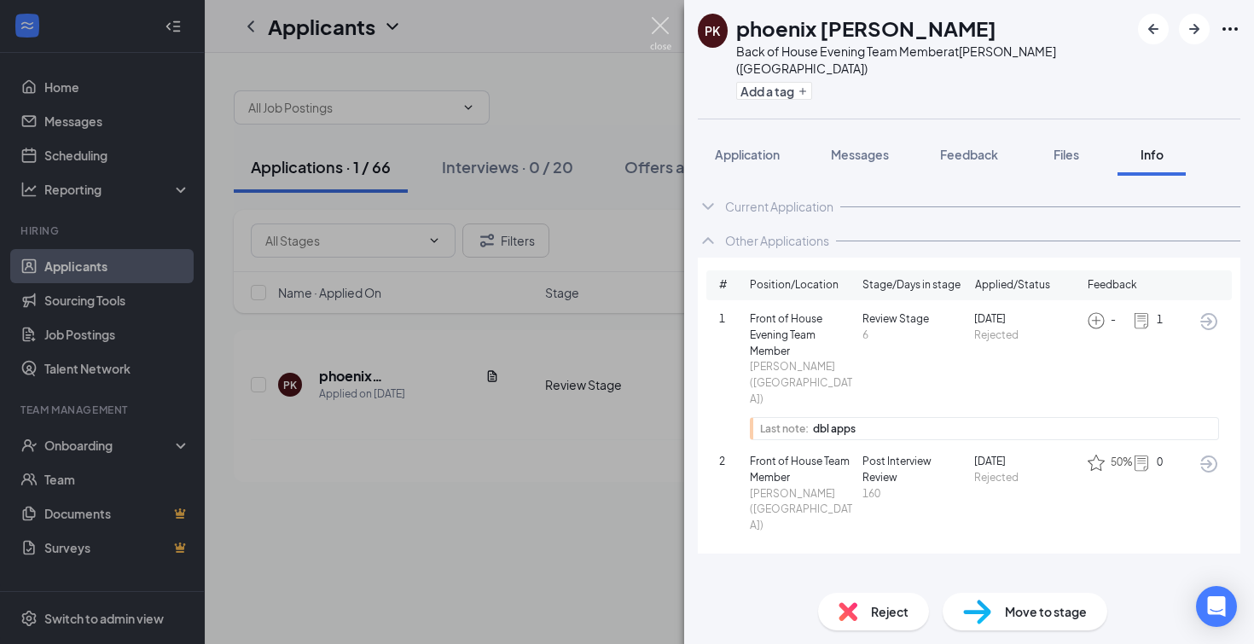
click at [665, 34] on img at bounding box center [660, 33] width 21 height 33
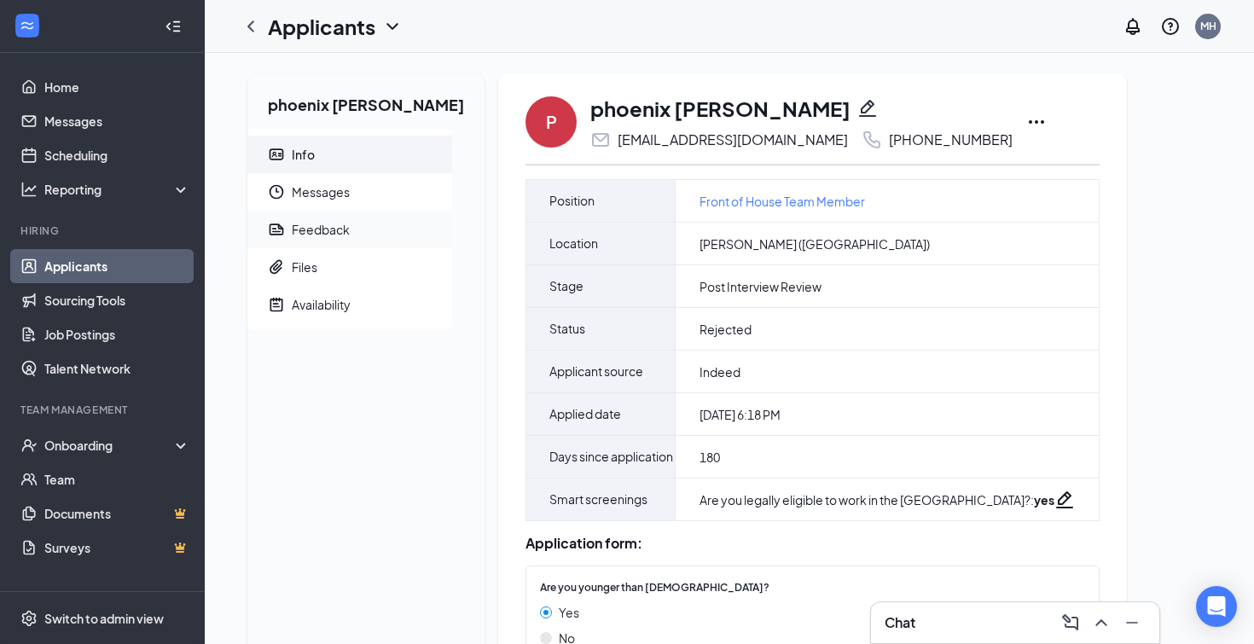
click at [309, 231] on div "Feedback" at bounding box center [321, 229] width 58 height 17
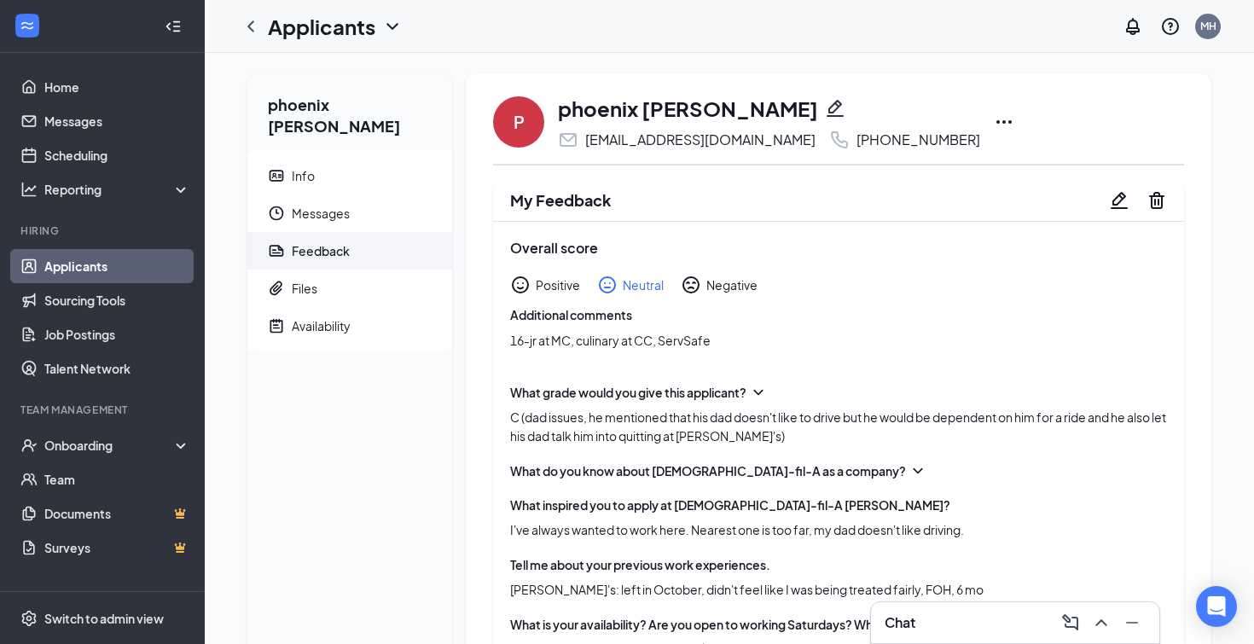
scroll to position [9, 0]
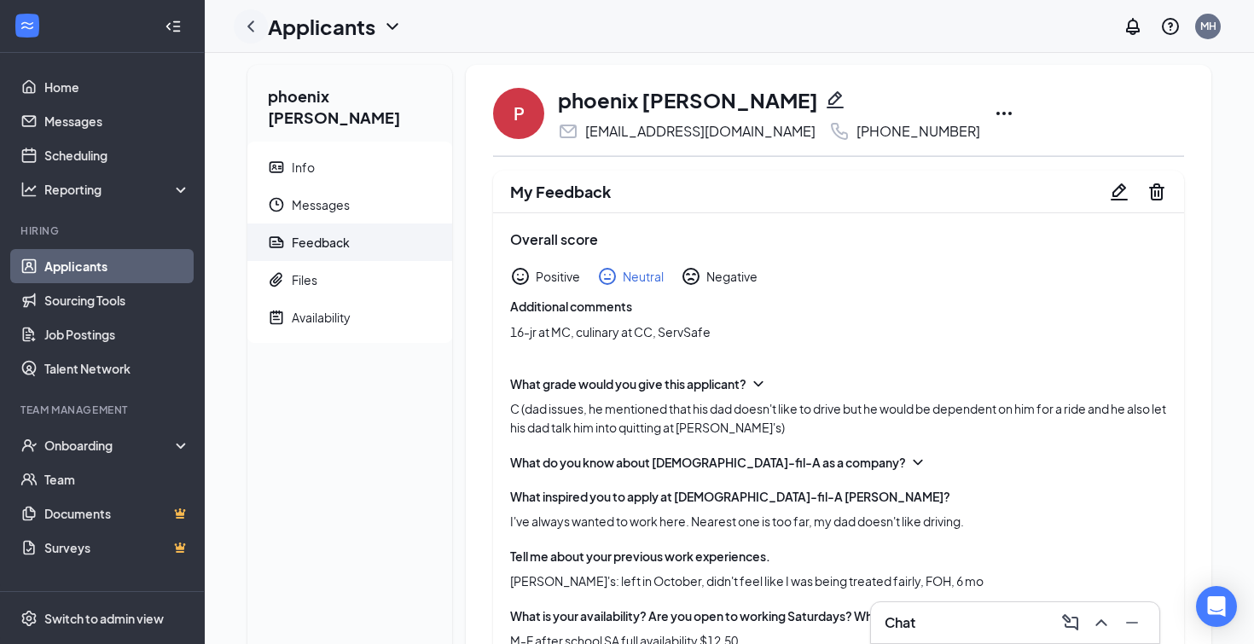
click at [256, 30] on icon "ChevronLeft" at bounding box center [251, 26] width 20 height 20
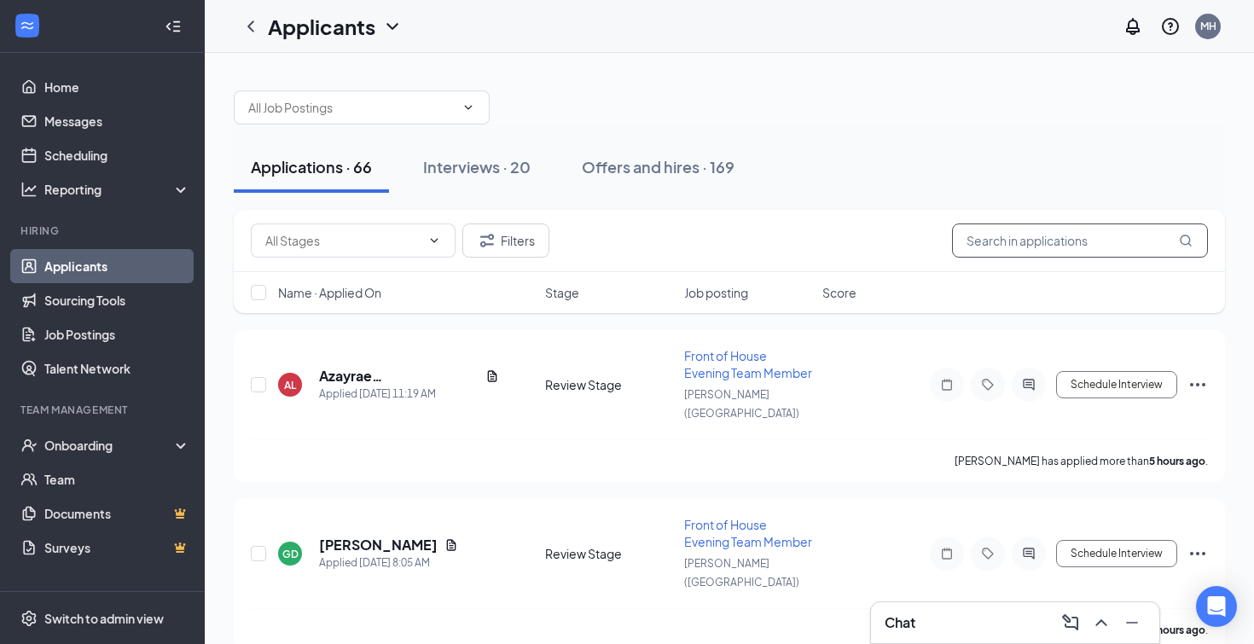
click at [1063, 245] on input "text" at bounding box center [1080, 240] width 256 height 34
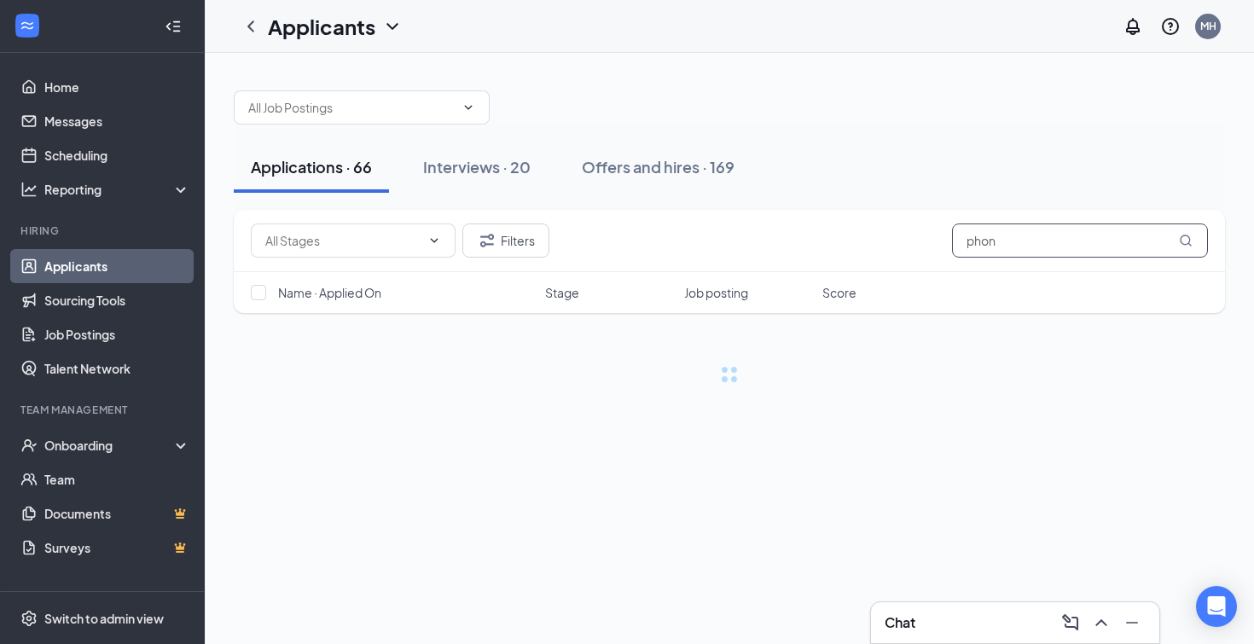
type input "phone"
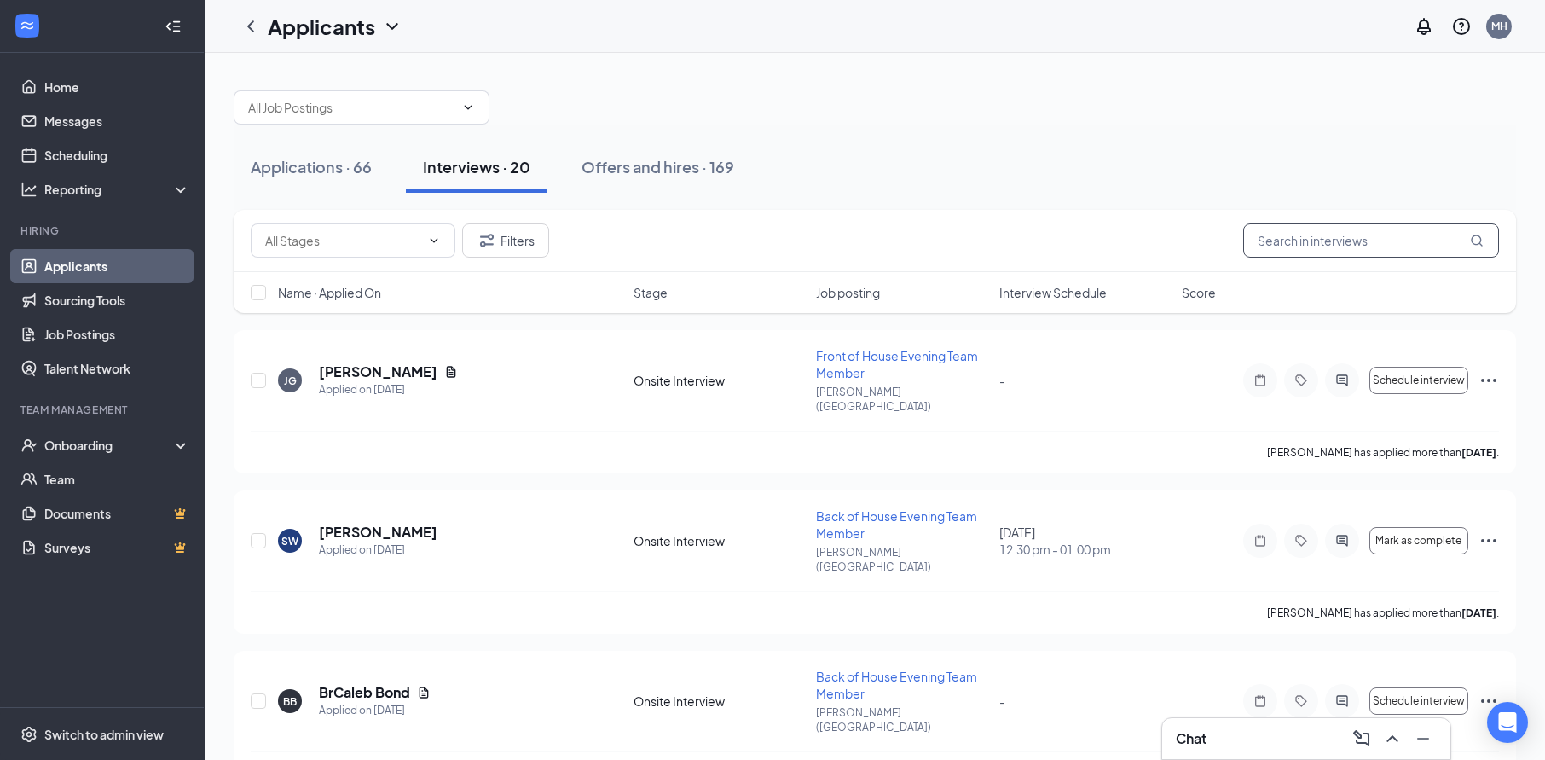
click at [1308, 242] on input "text" at bounding box center [1372, 240] width 256 height 34
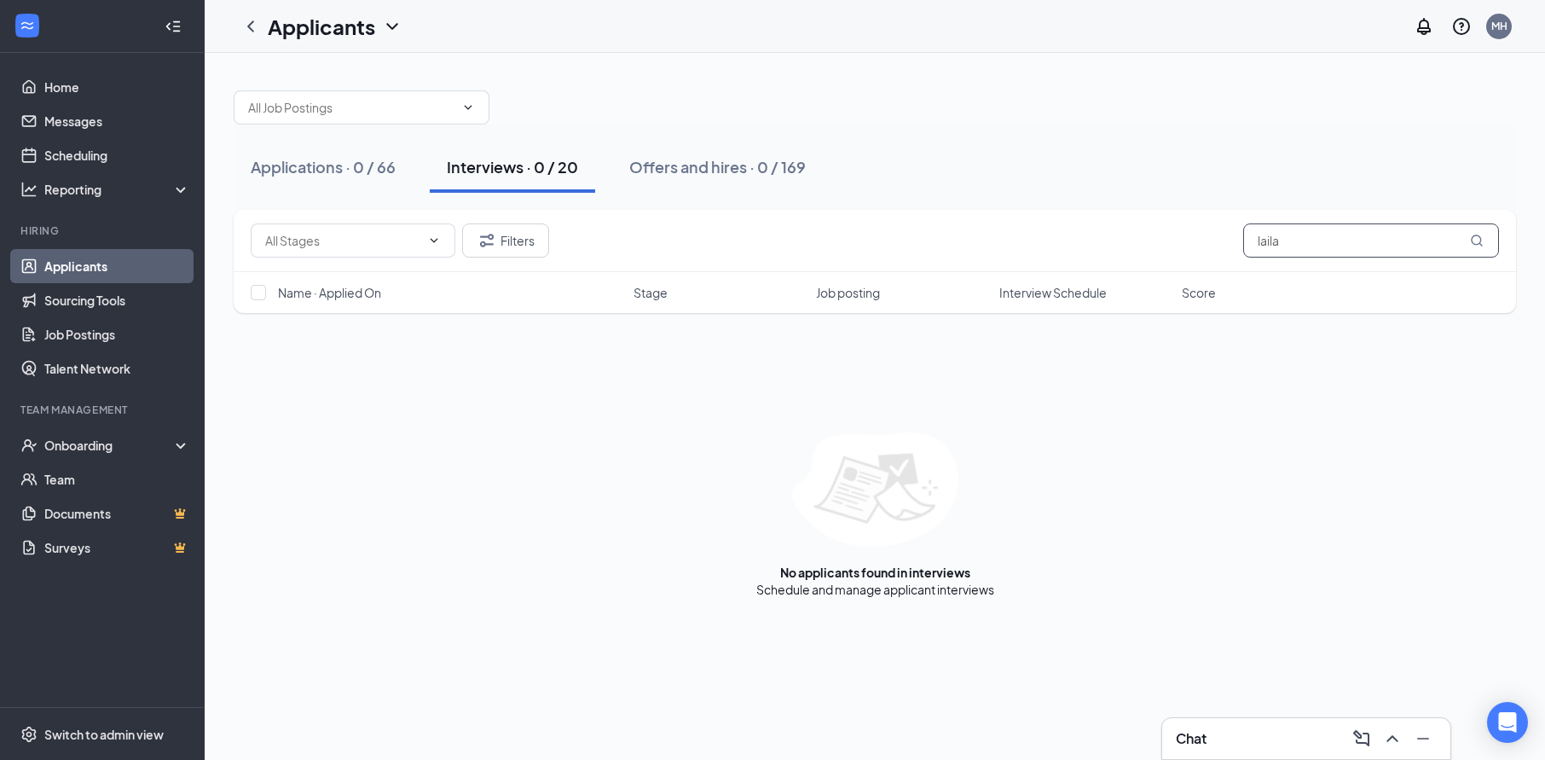
type input "Laila"
drag, startPoint x: 1251, startPoint y: 286, endPoint x: 499, endPoint y: 245, distance: 753.4
click at [499, 245] on button "Filters" at bounding box center [505, 240] width 87 height 34
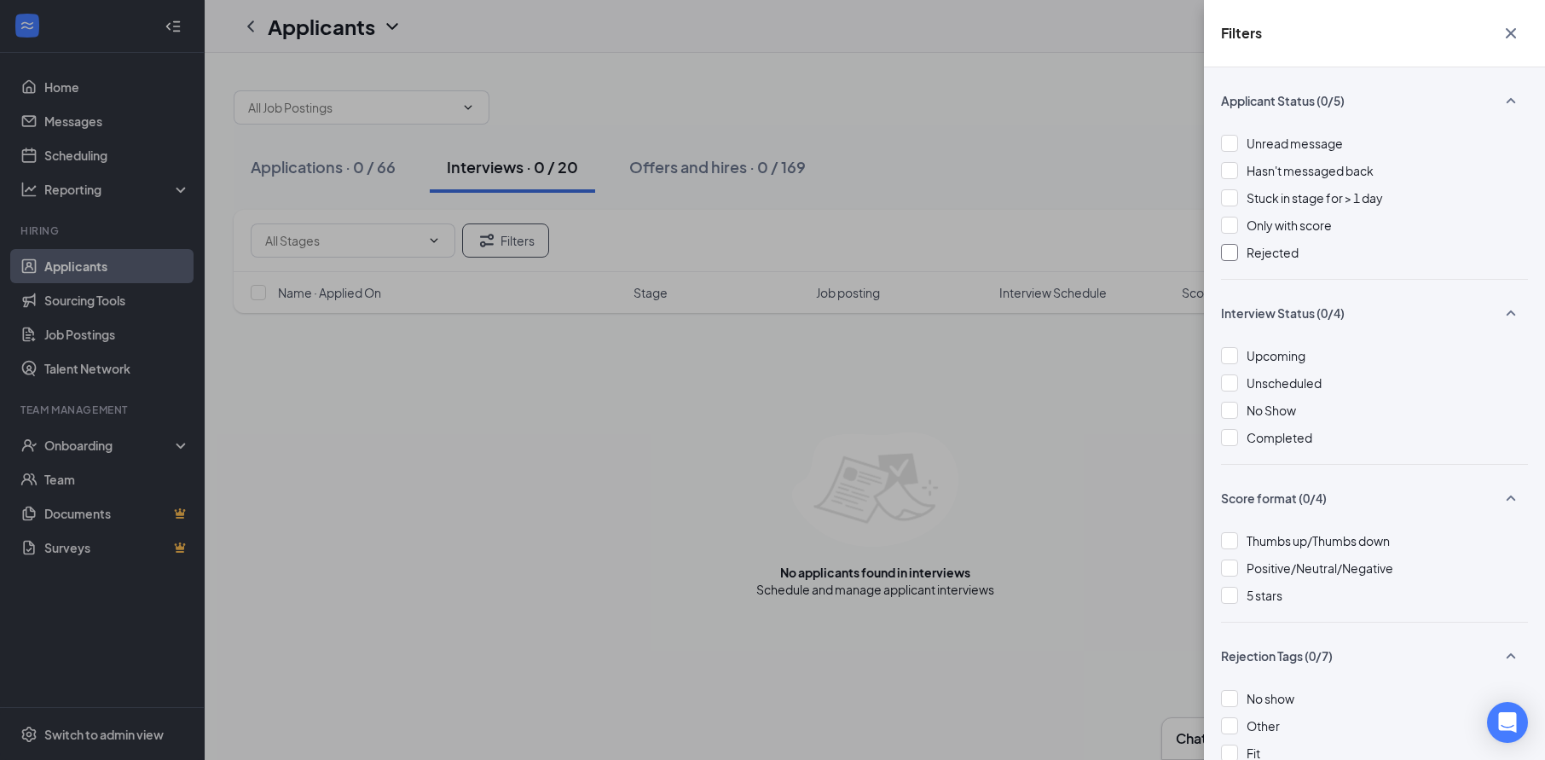
click at [1232, 250] on div at bounding box center [1229, 252] width 17 height 17
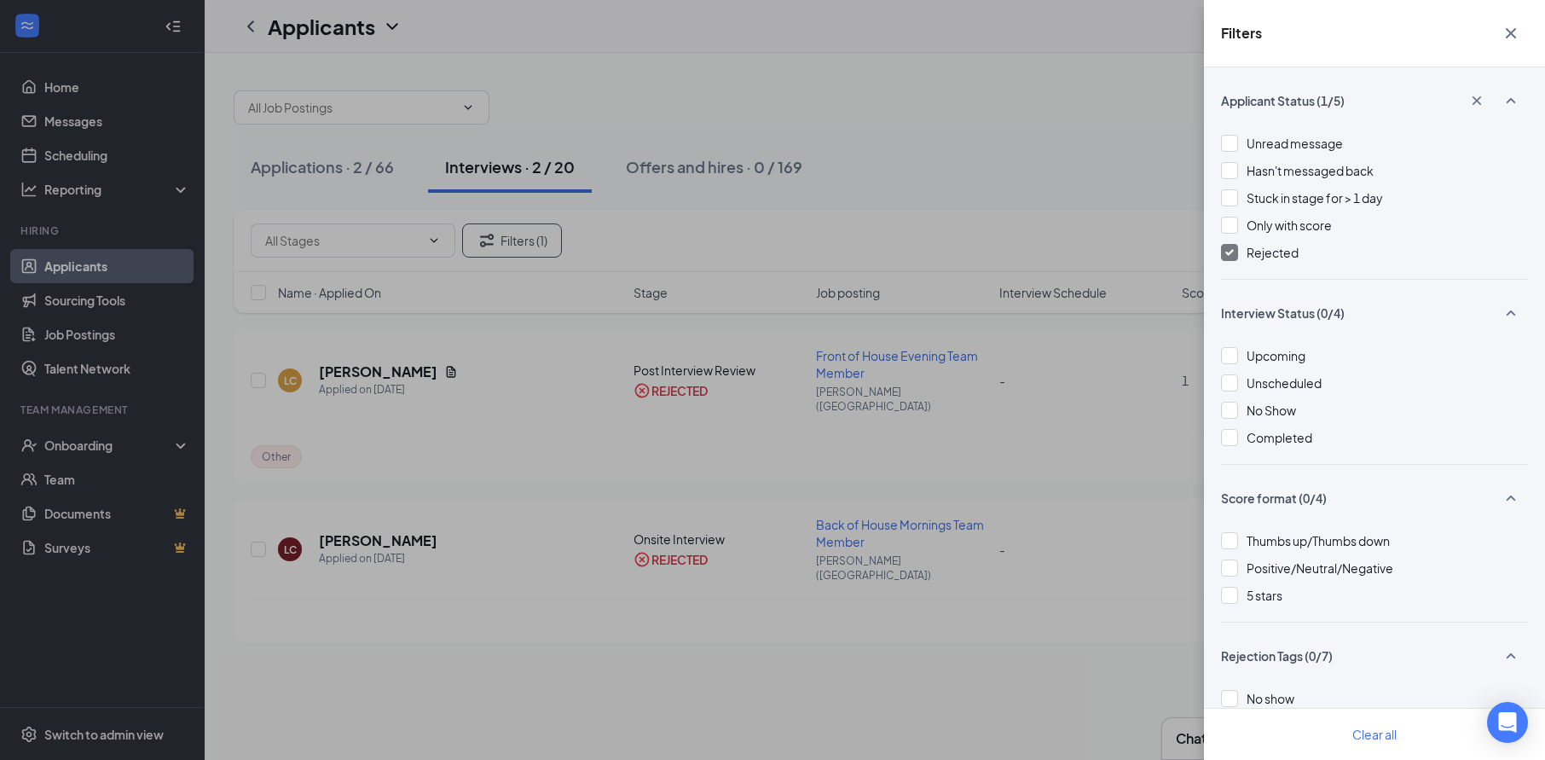
drag, startPoint x: 1505, startPoint y: 33, endPoint x: 1402, endPoint y: 70, distance: 109.5
click at [1505, 33] on icon "Cross" at bounding box center [1511, 33] width 20 height 20
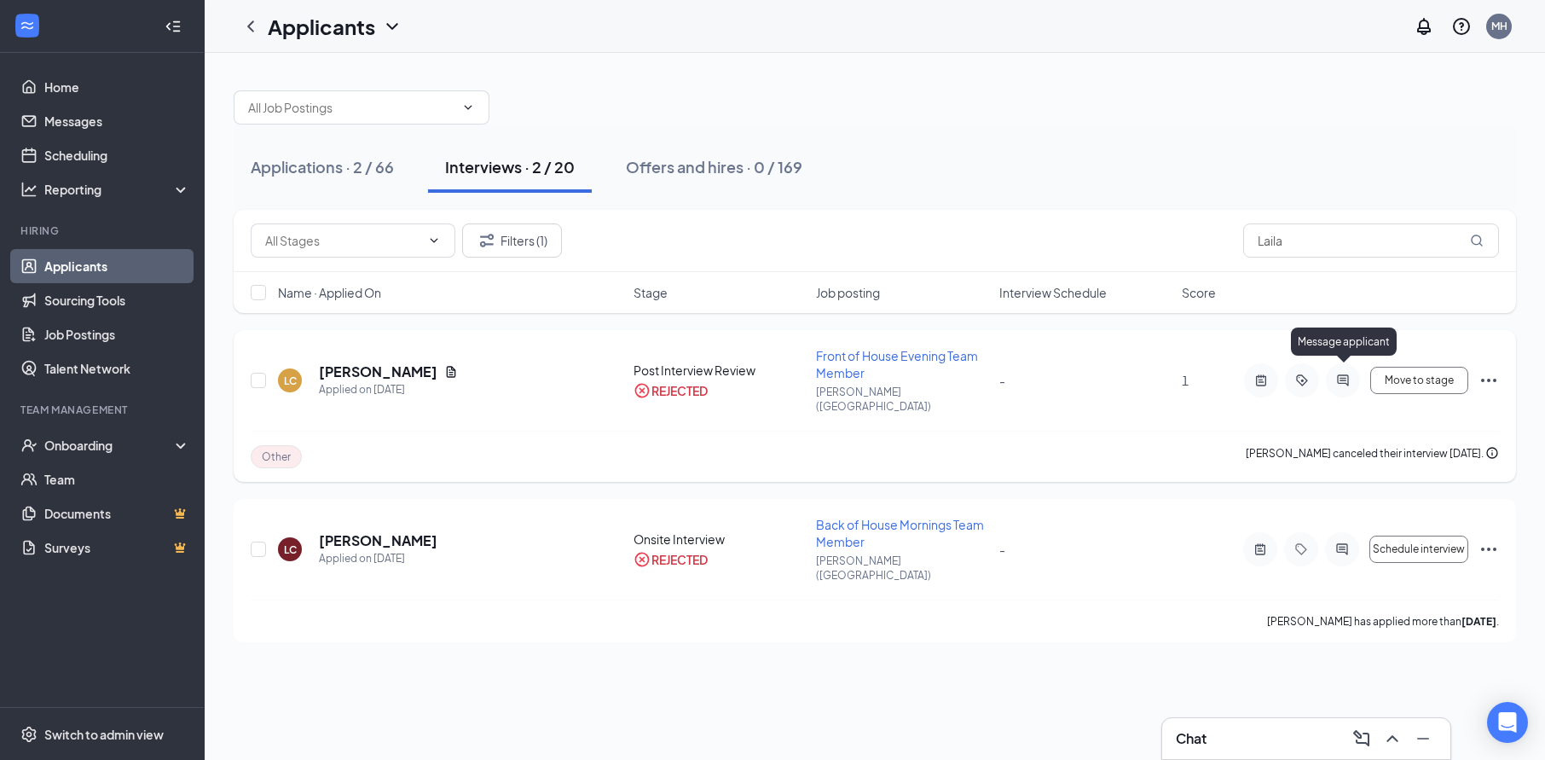
click at [1341, 375] on icon "ActiveChat" at bounding box center [1343, 381] width 20 height 14
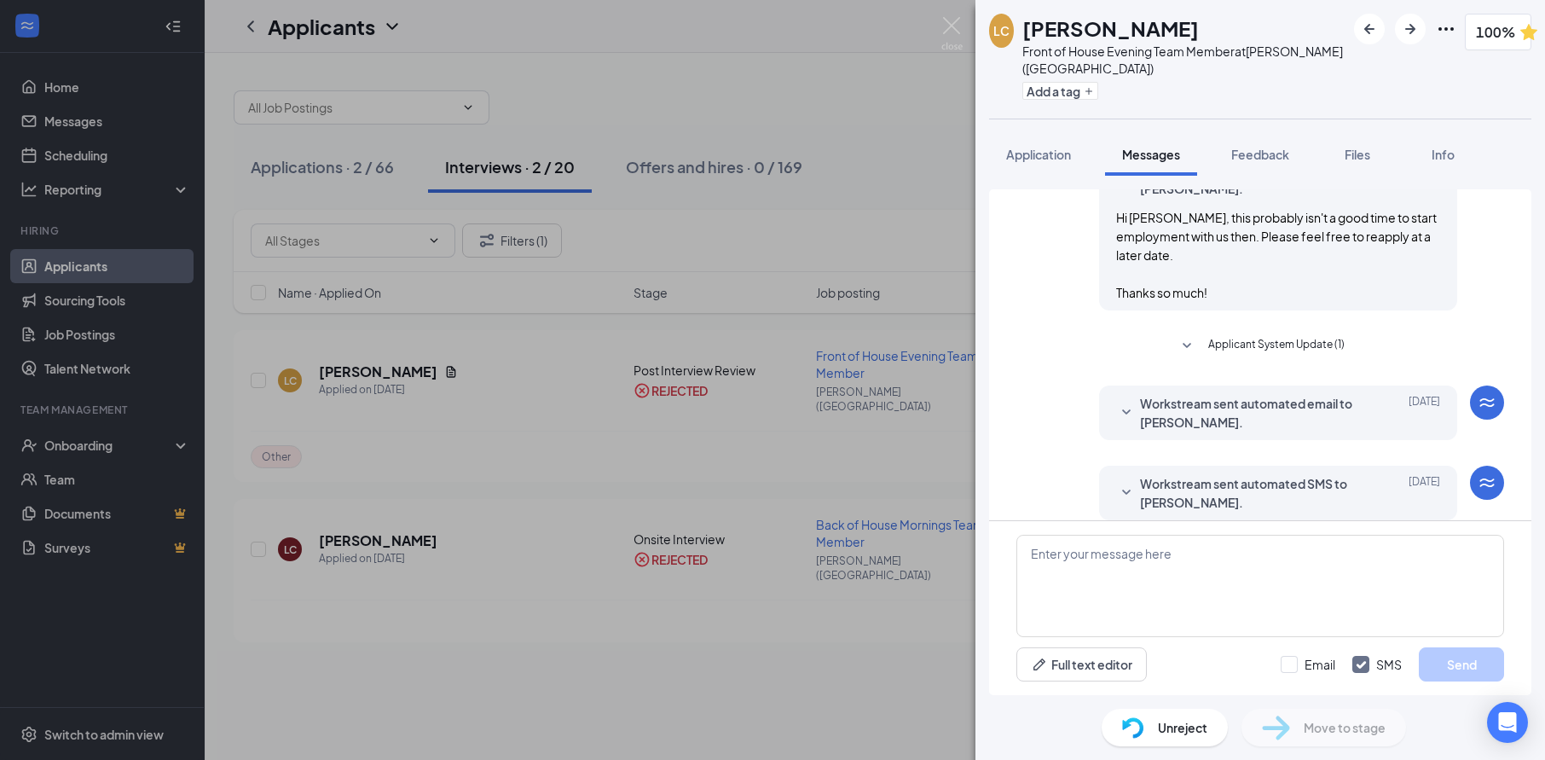
scroll to position [517, 0]
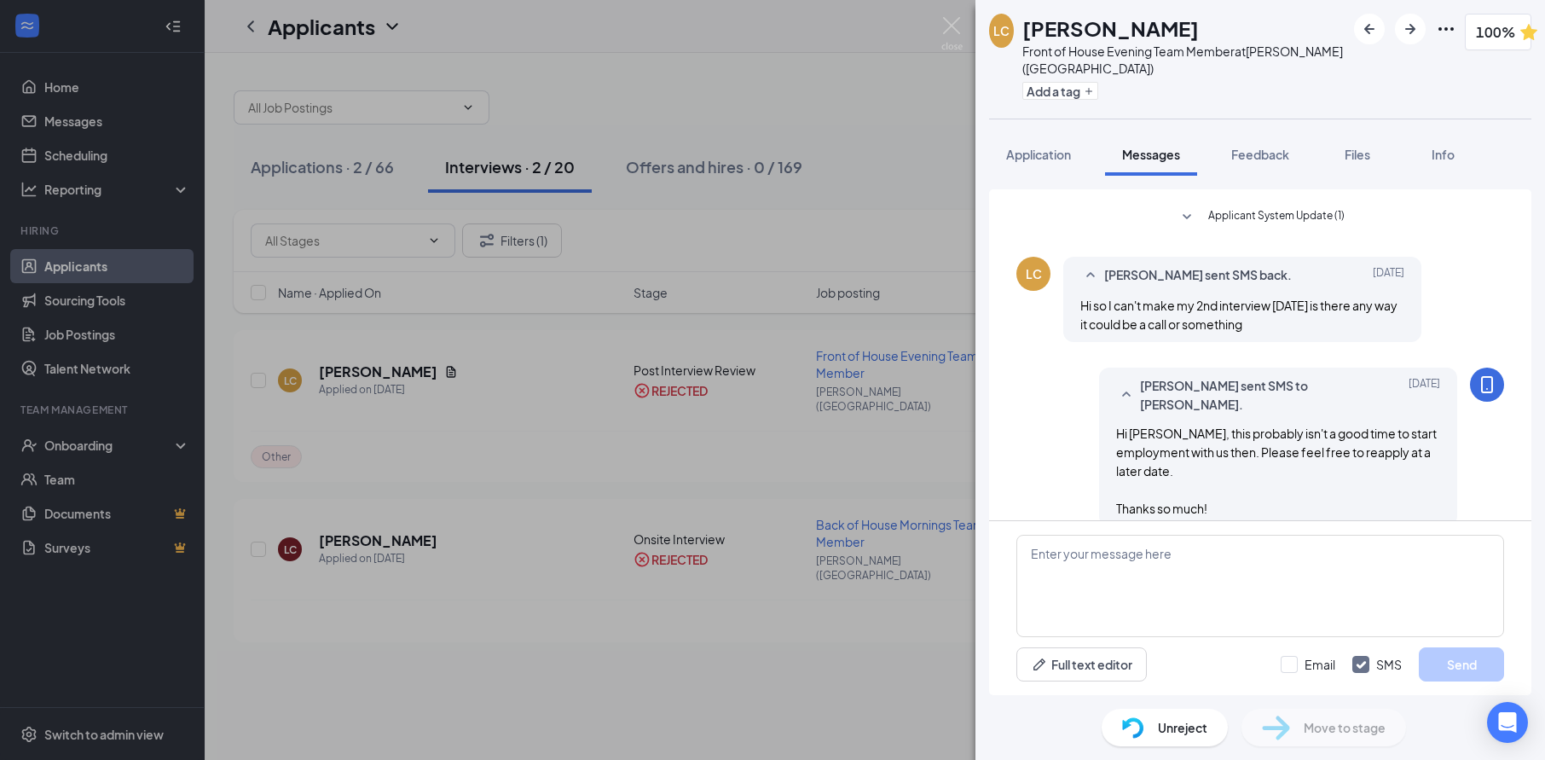
scroll to position [337, 0]
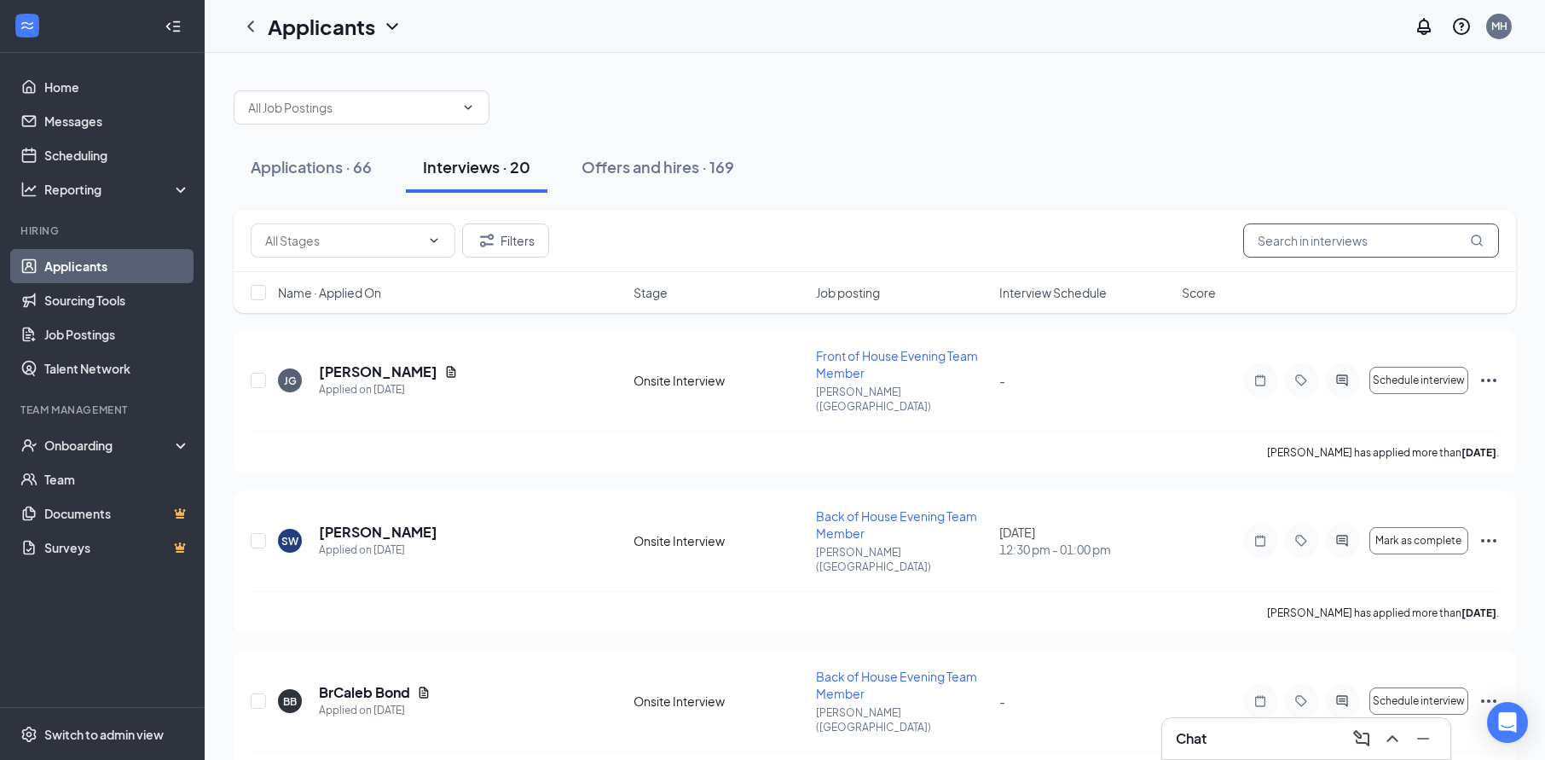
click at [1302, 240] on input "text" at bounding box center [1372, 240] width 256 height 34
type input "cobiana"
